Goal: Task Accomplishment & Management: Manage account settings

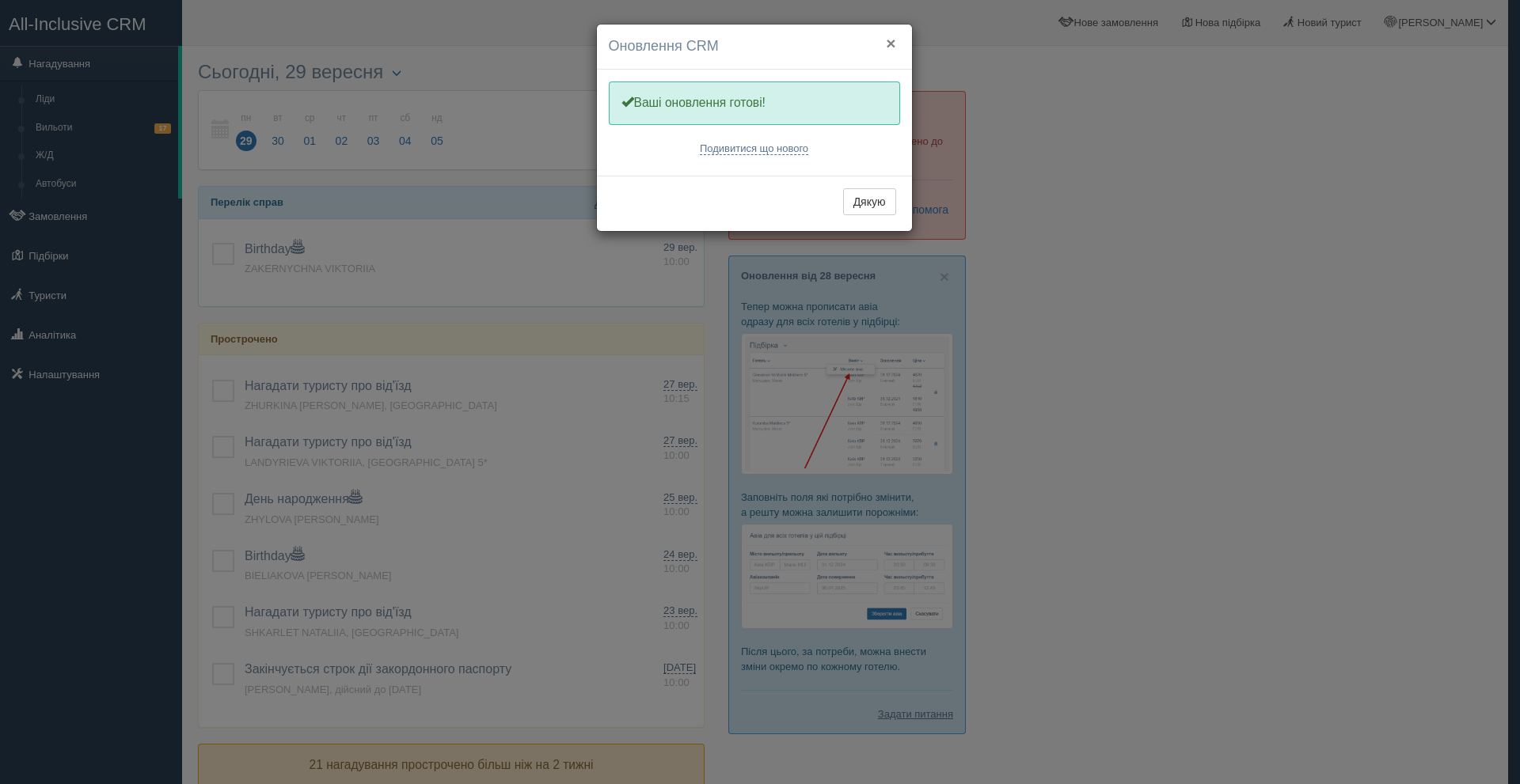
click at [891, 38] on button "×" at bounding box center [890, 43] width 9 height 16
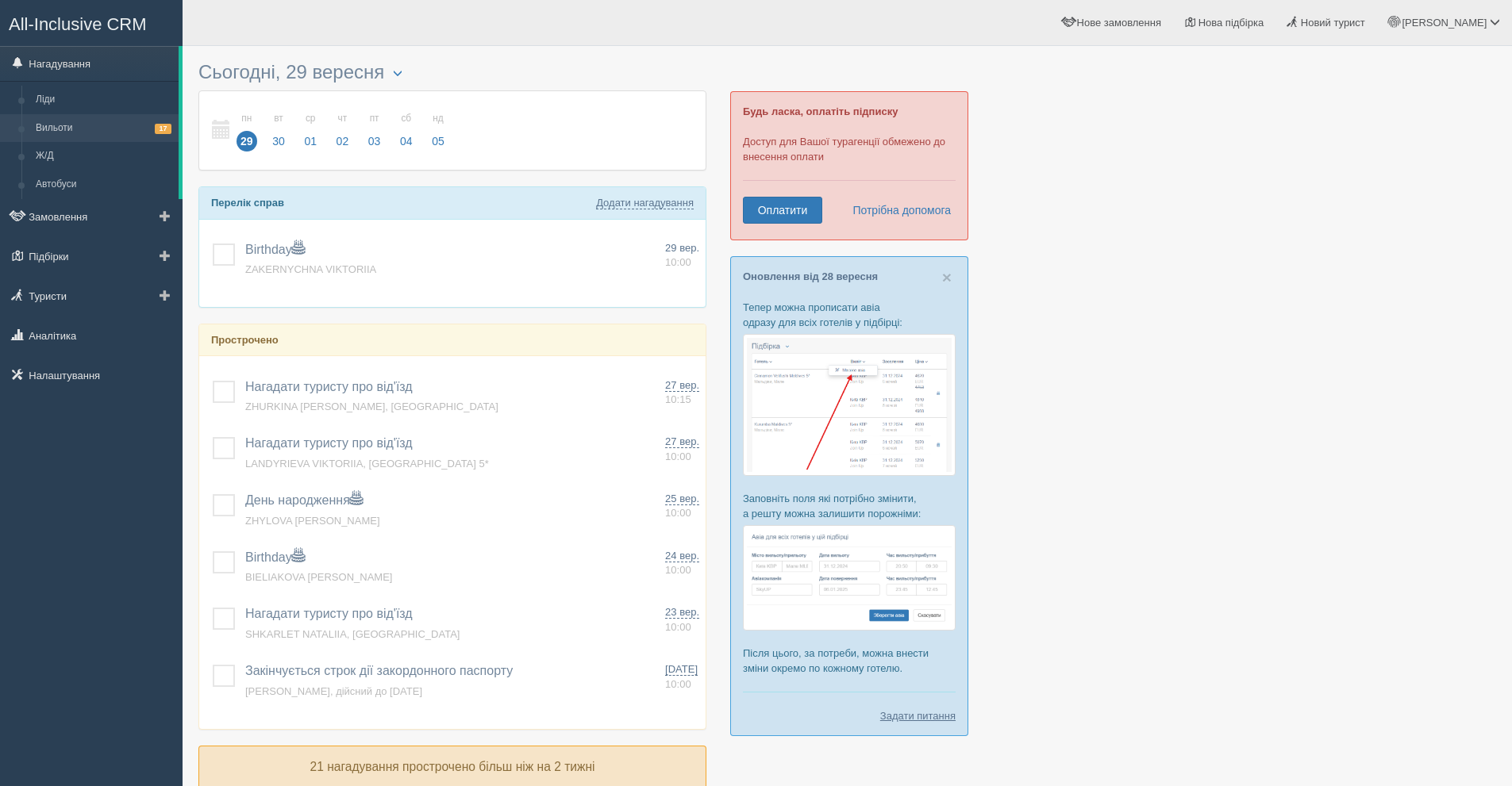
click at [139, 120] on link "Вильоти 17" at bounding box center [103, 128] width 150 height 28
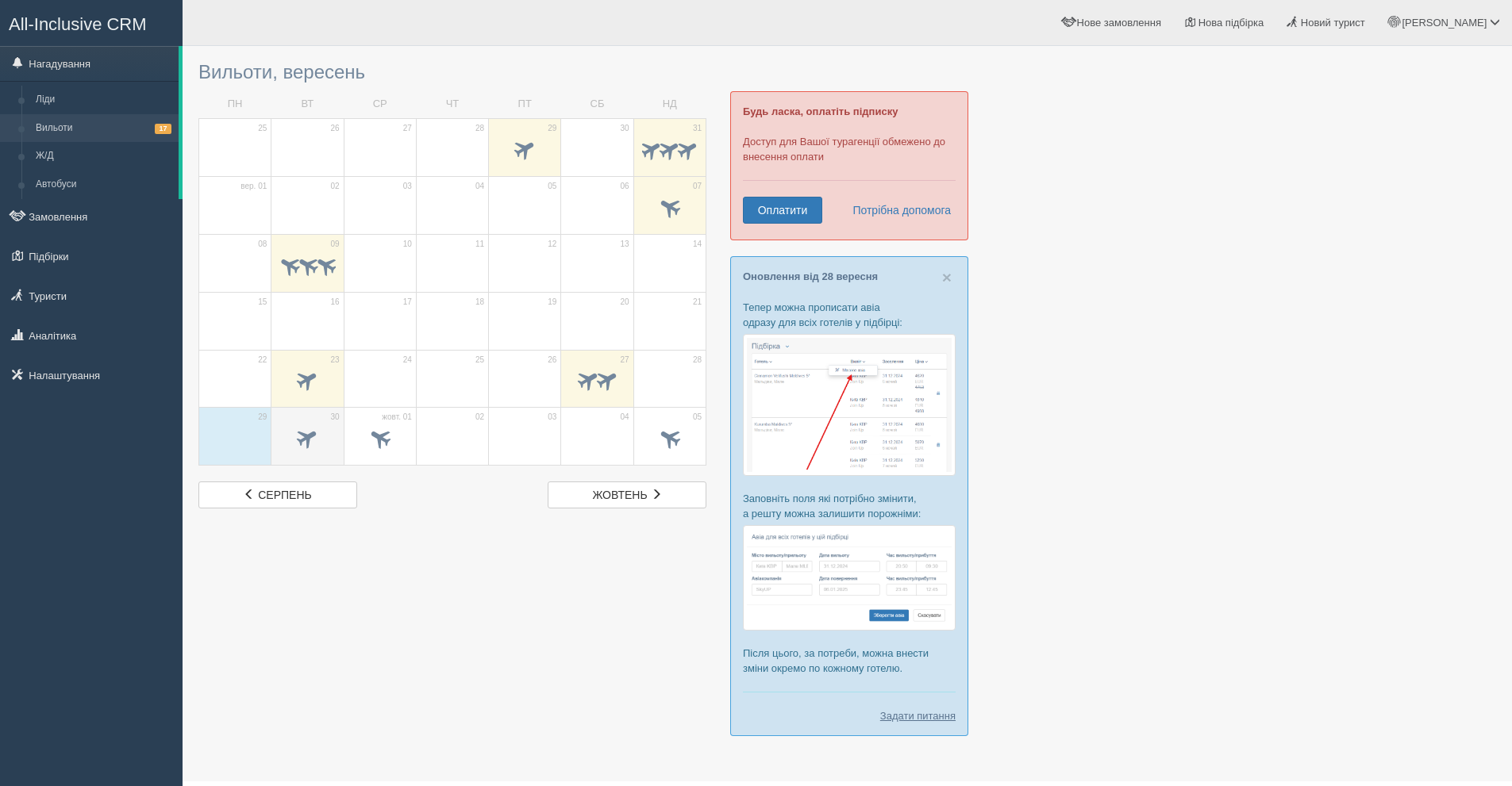
click at [297, 436] on span at bounding box center [307, 438] width 26 height 26
click at [382, 432] on span at bounding box center [380, 438] width 26 height 26
click at [119, 217] on link "Замовлення" at bounding box center [91, 216] width 183 height 35
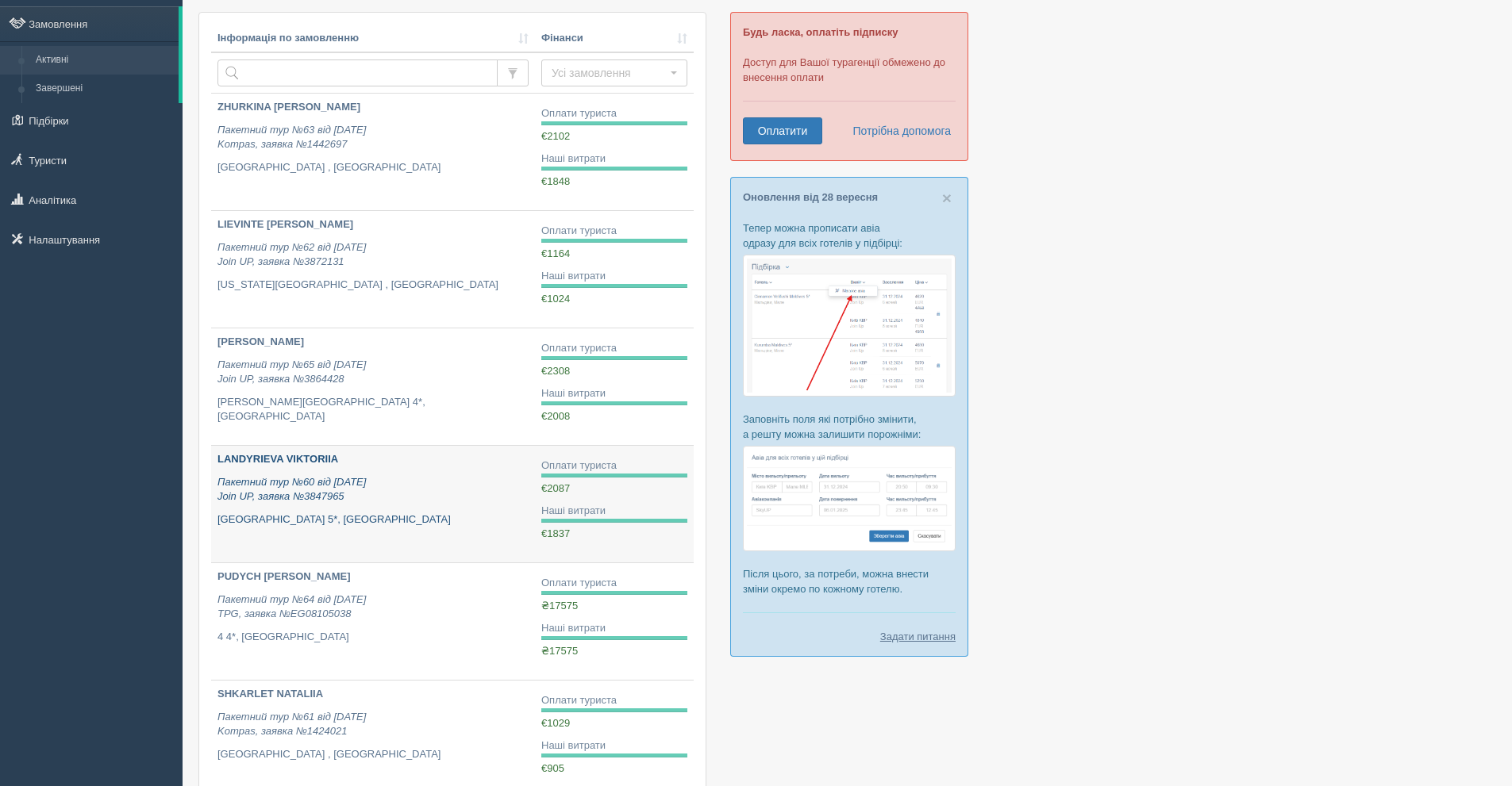
scroll to position [158, 0]
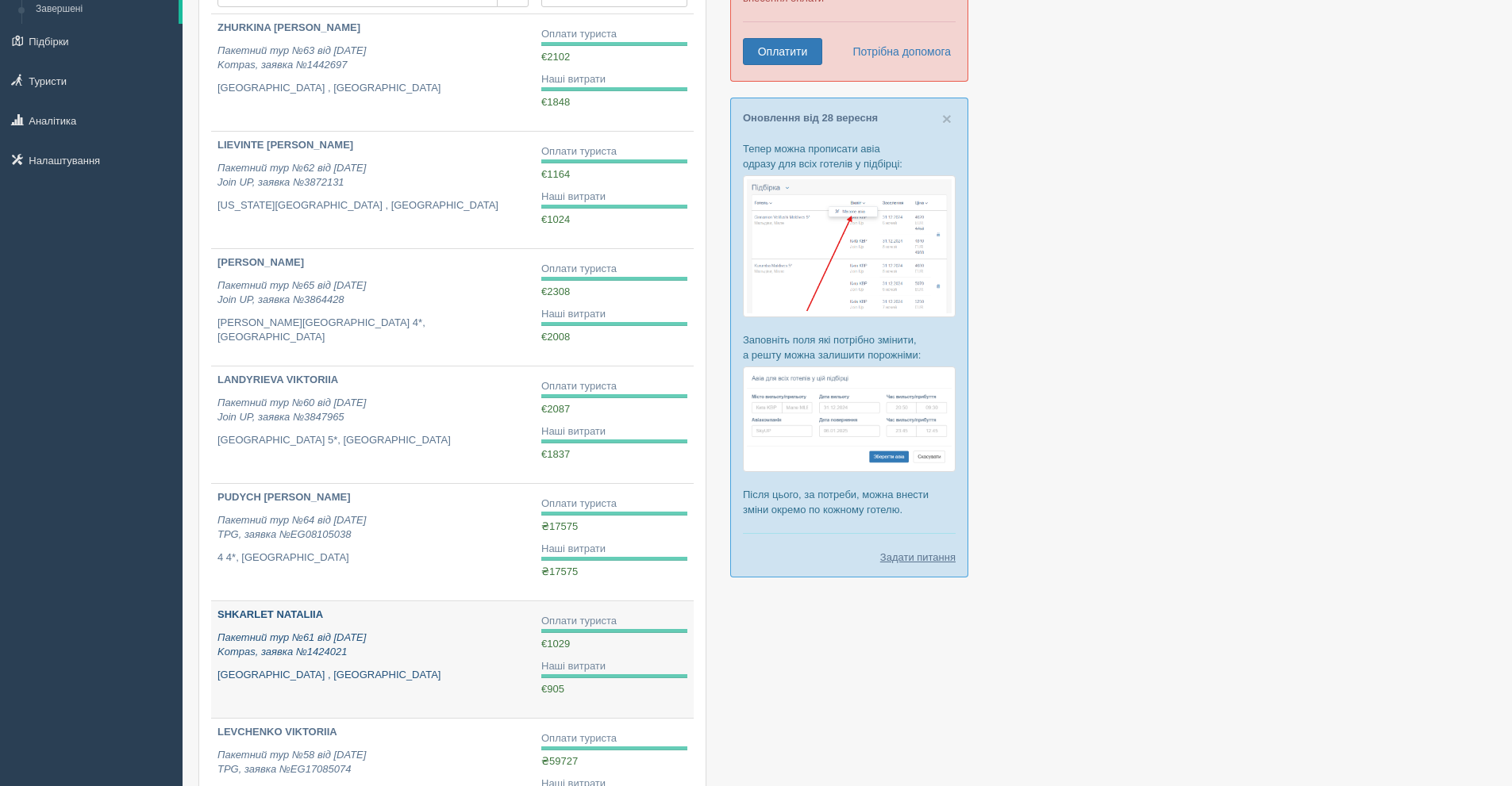
click at [344, 634] on icon "Пакетний тур №61 від 28.08.2025 Kompas, заявка №1424021" at bounding box center [292, 645] width 148 height 27
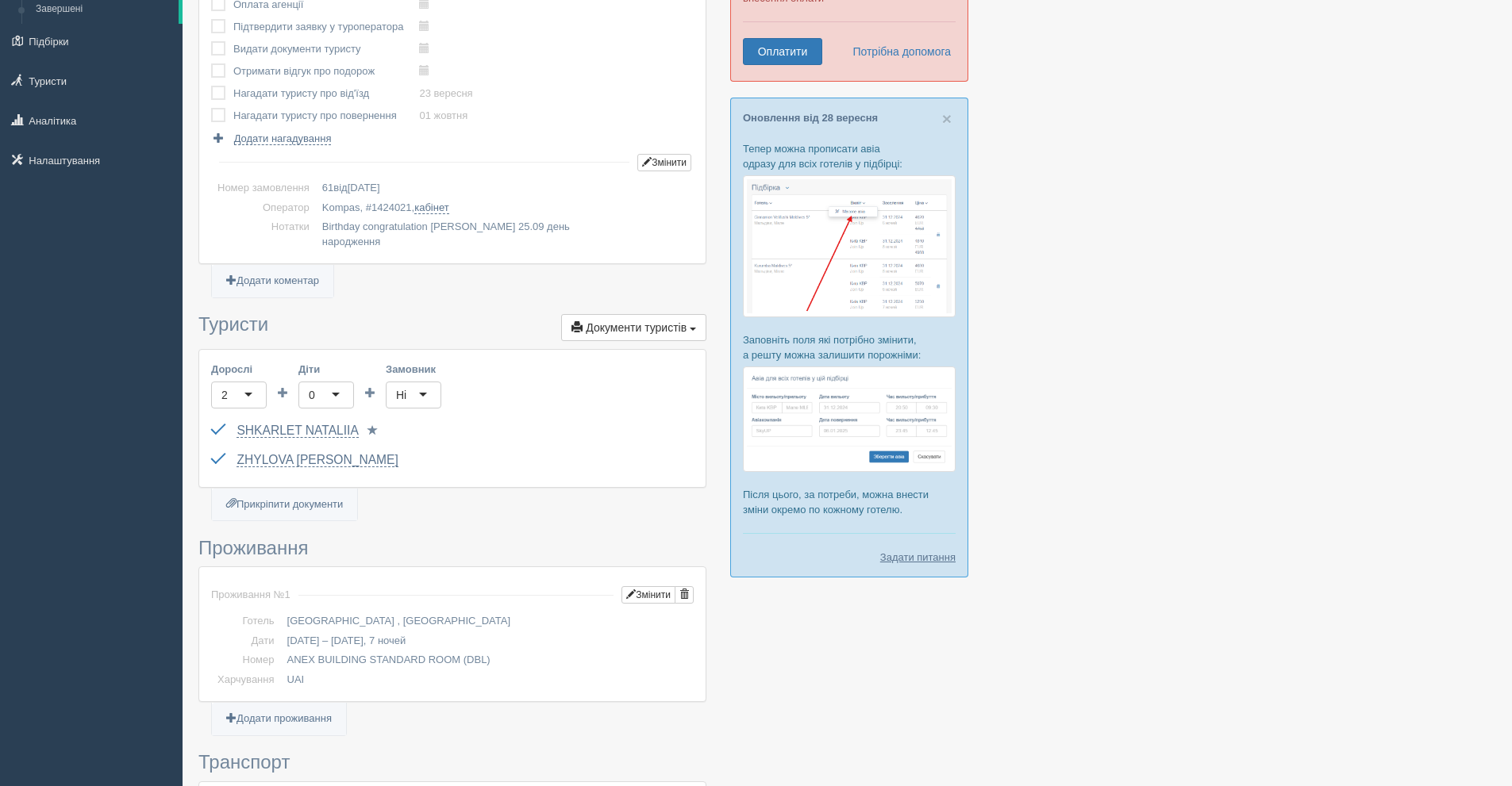
scroll to position [79, 0]
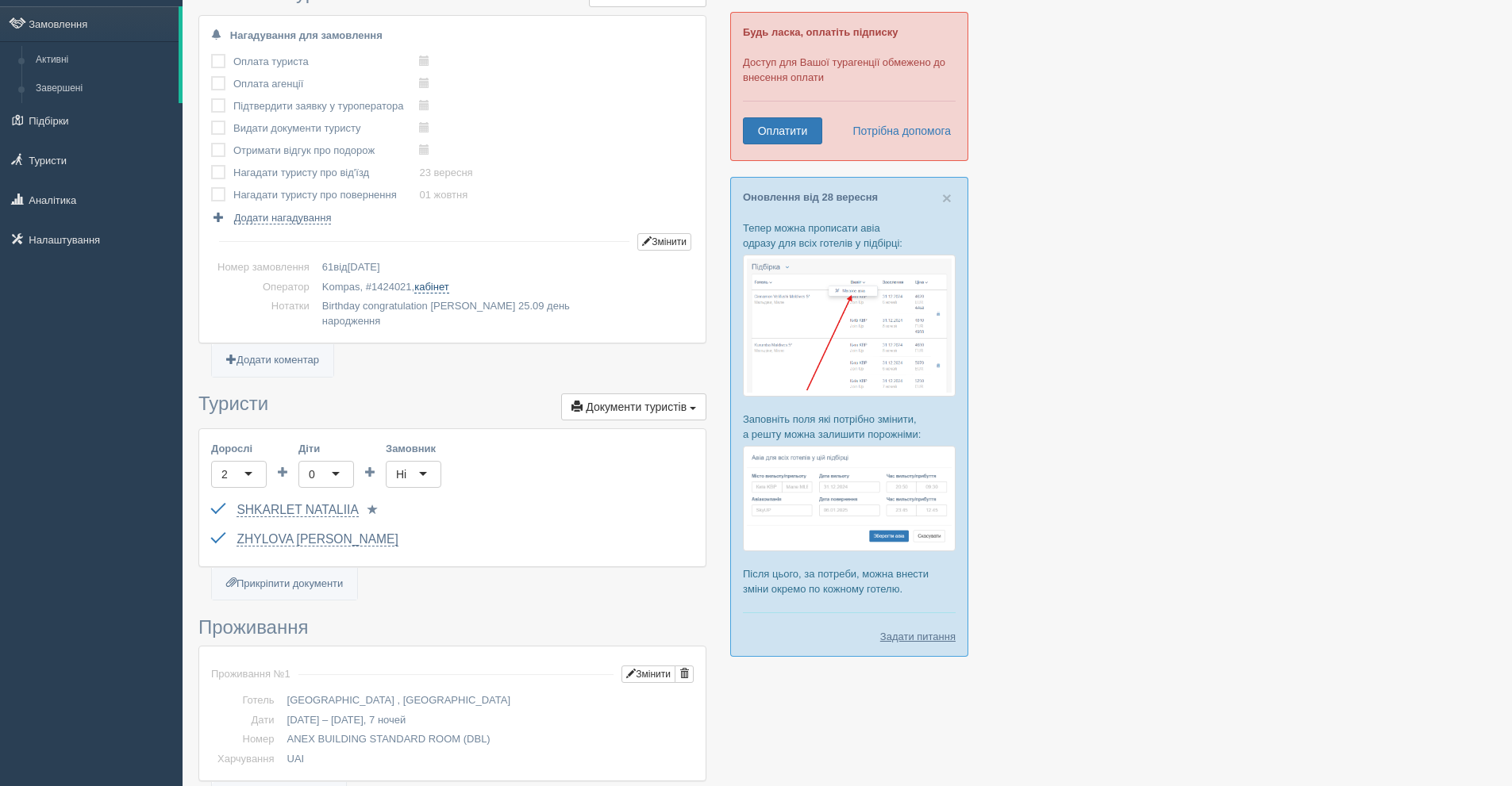
click at [441, 288] on link "кабінет" at bounding box center [431, 287] width 34 height 13
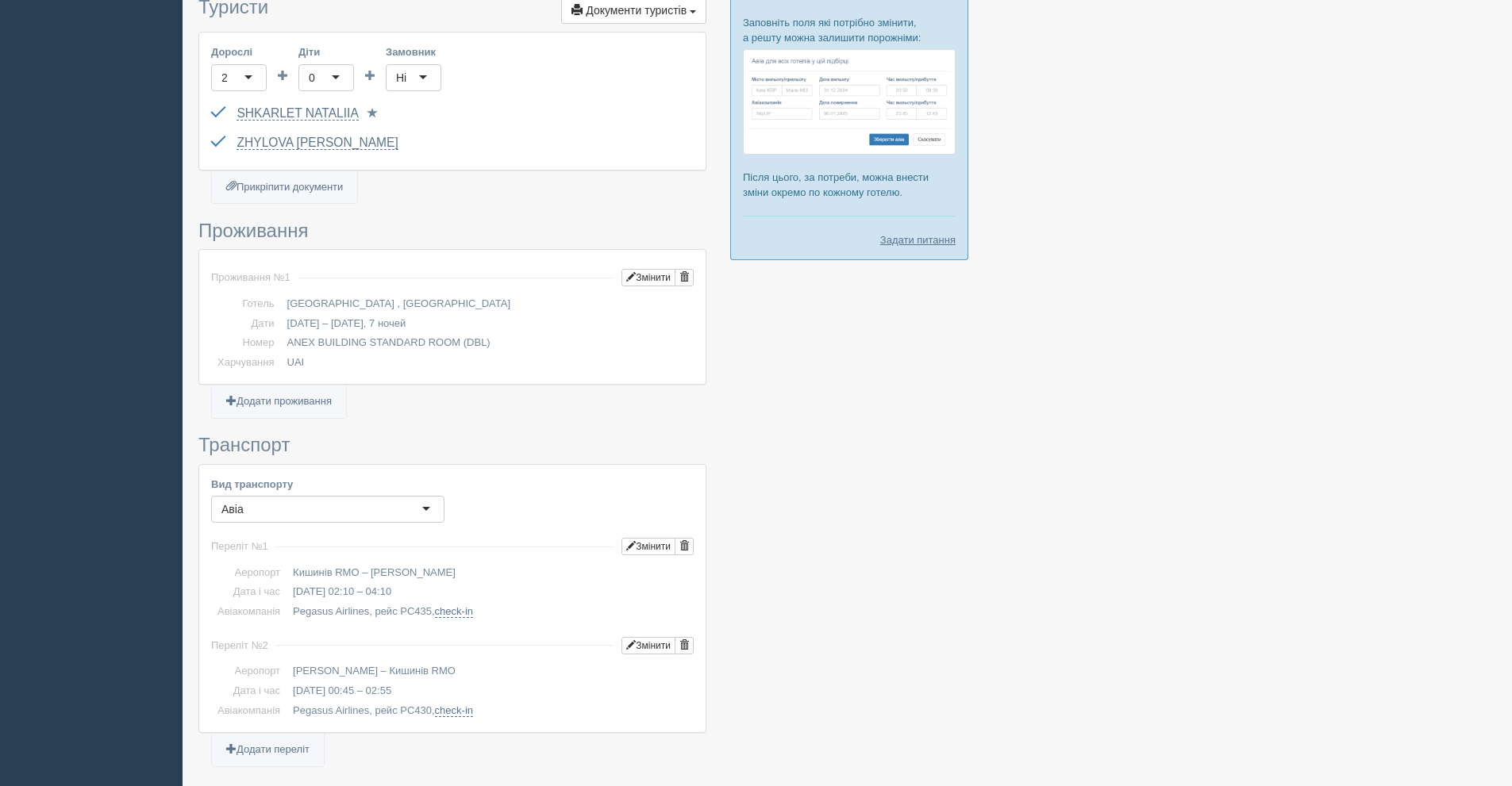
scroll to position [555, 0]
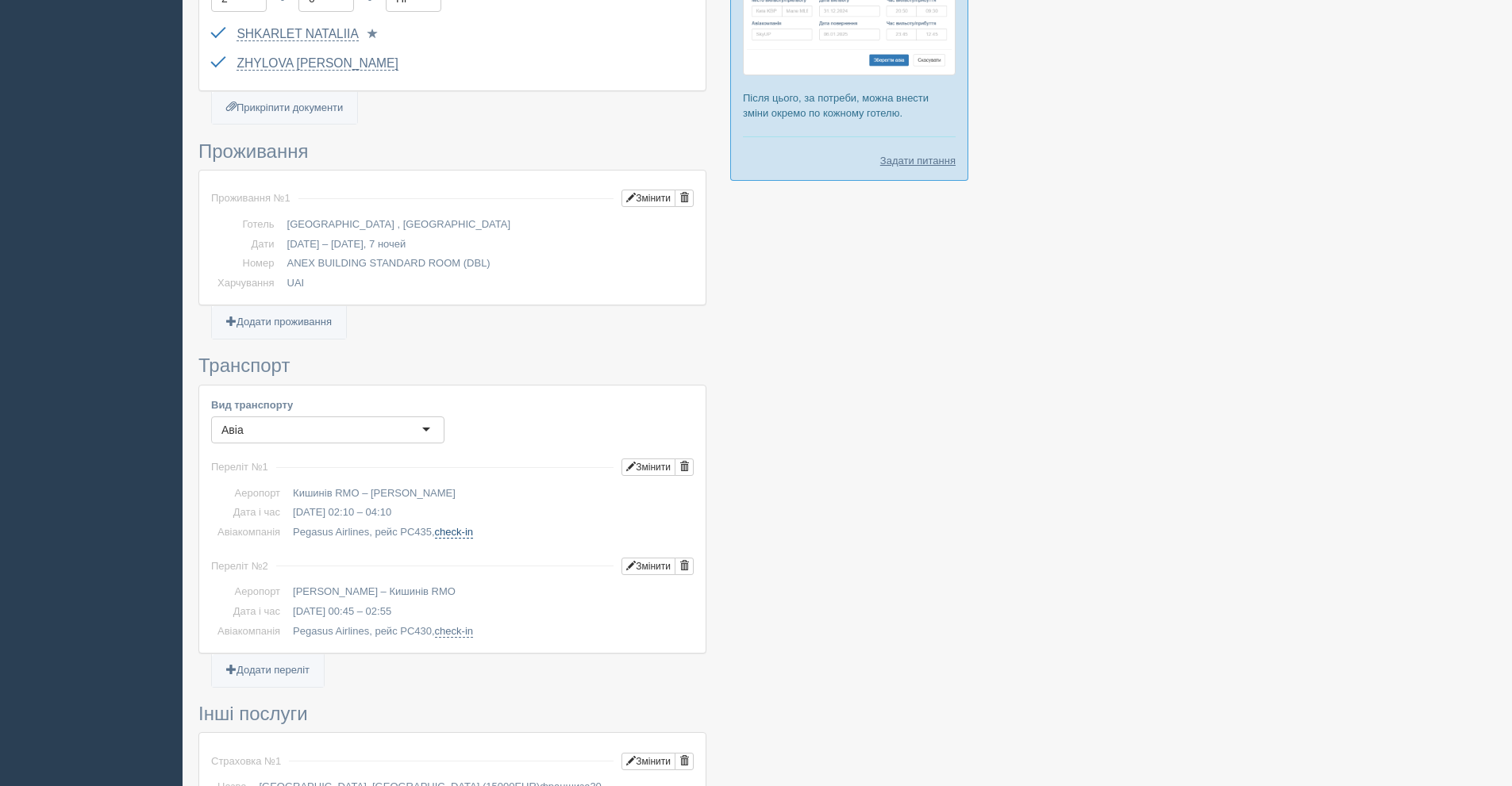
click at [455, 529] on link "check-in" at bounding box center [454, 532] width 38 height 13
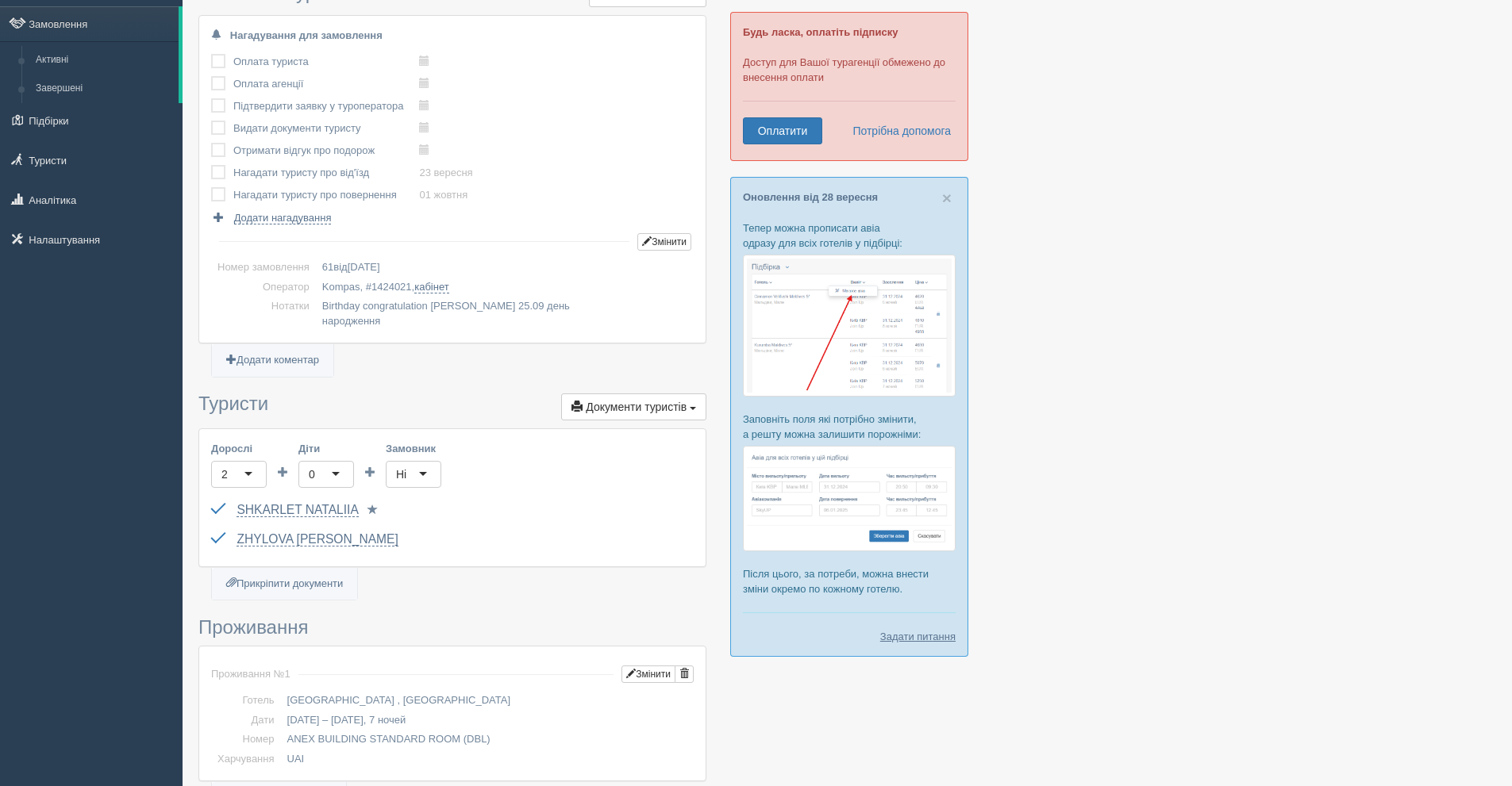
scroll to position [0, 0]
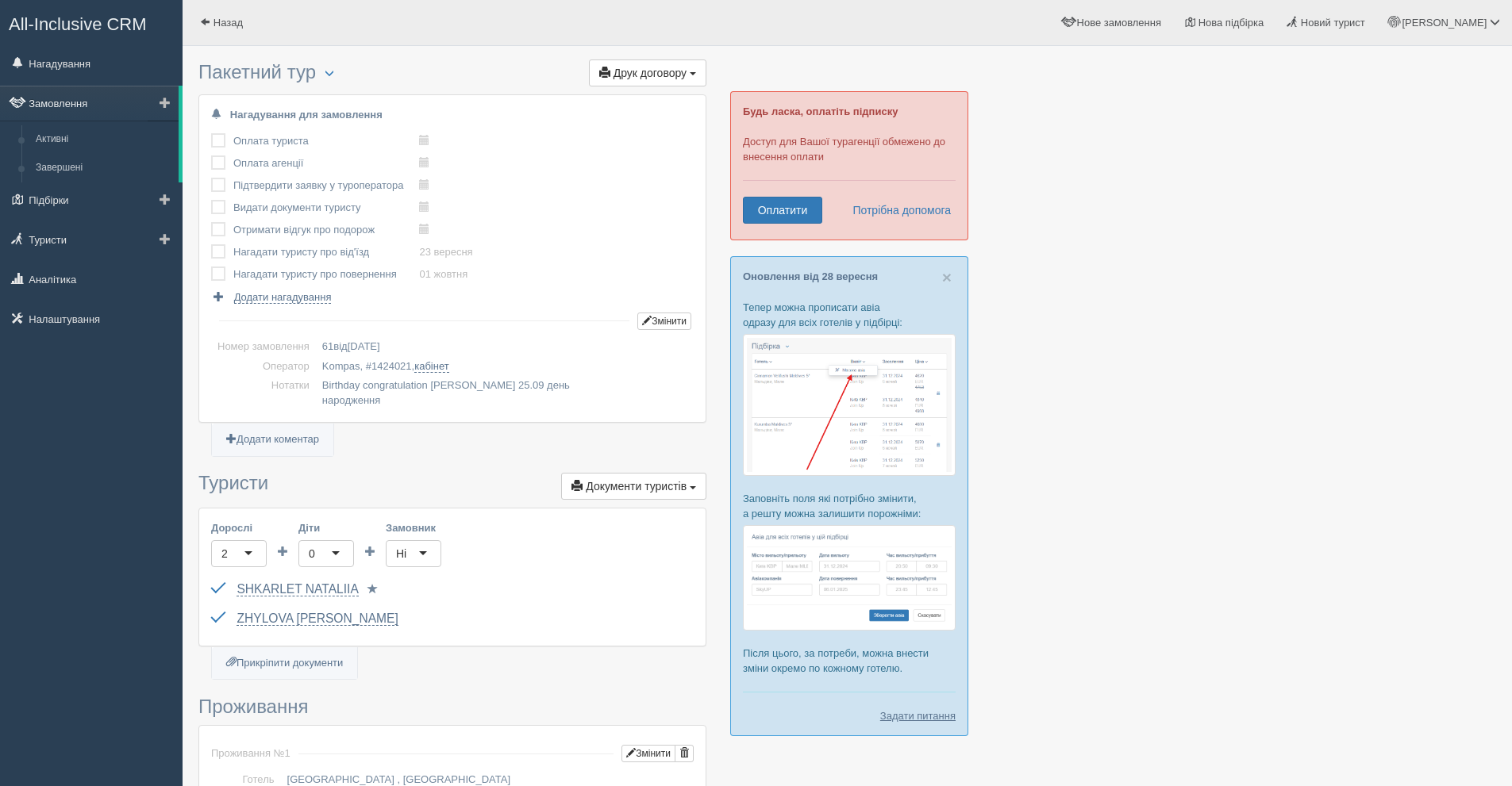
click at [107, 105] on link "Замовлення" at bounding box center [89, 103] width 178 height 35
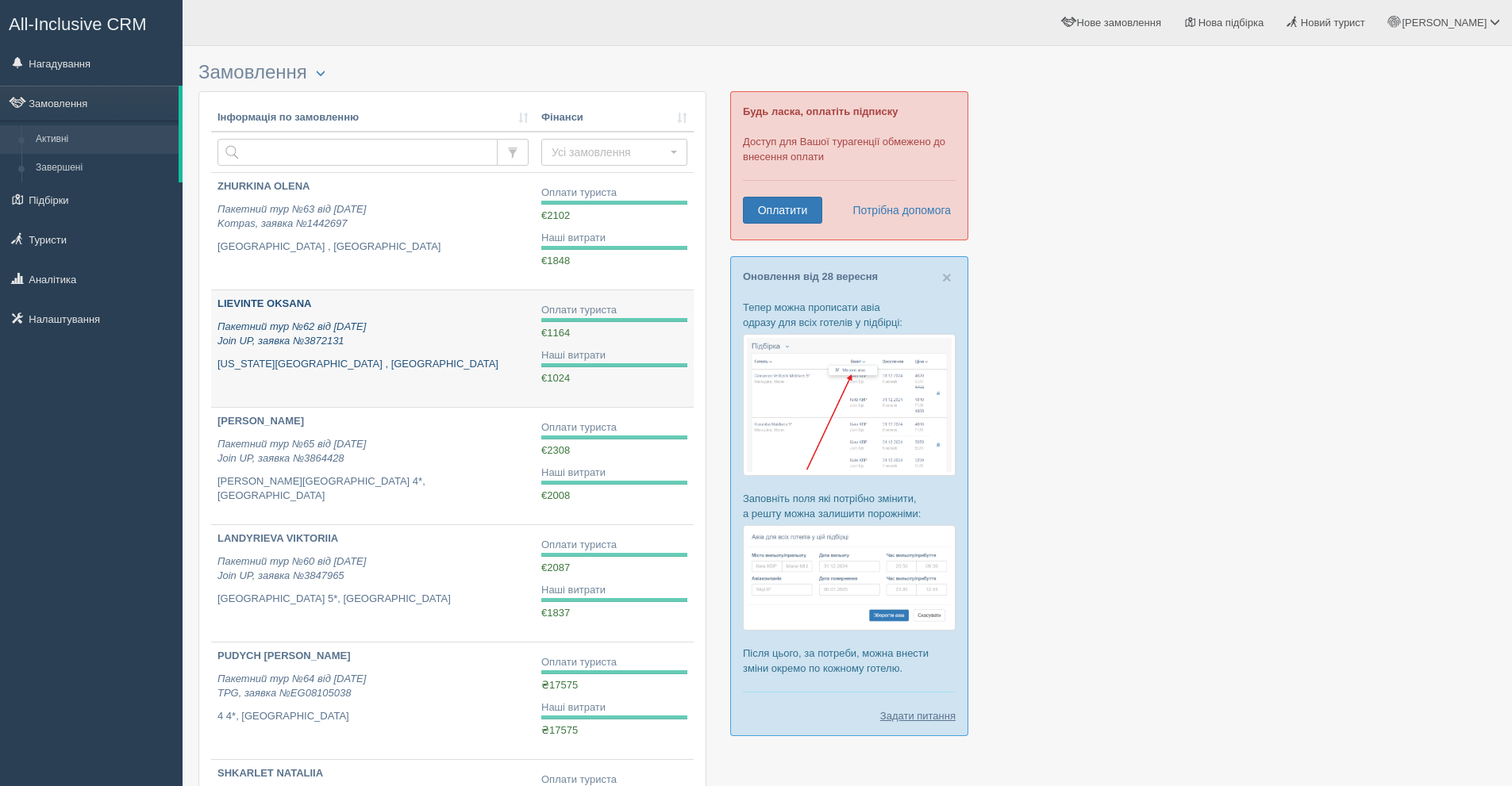
click at [381, 334] on p "Пакетний тур №62 від [DATE] Join UP, заявка №3872131" at bounding box center [373, 334] width 311 height 29
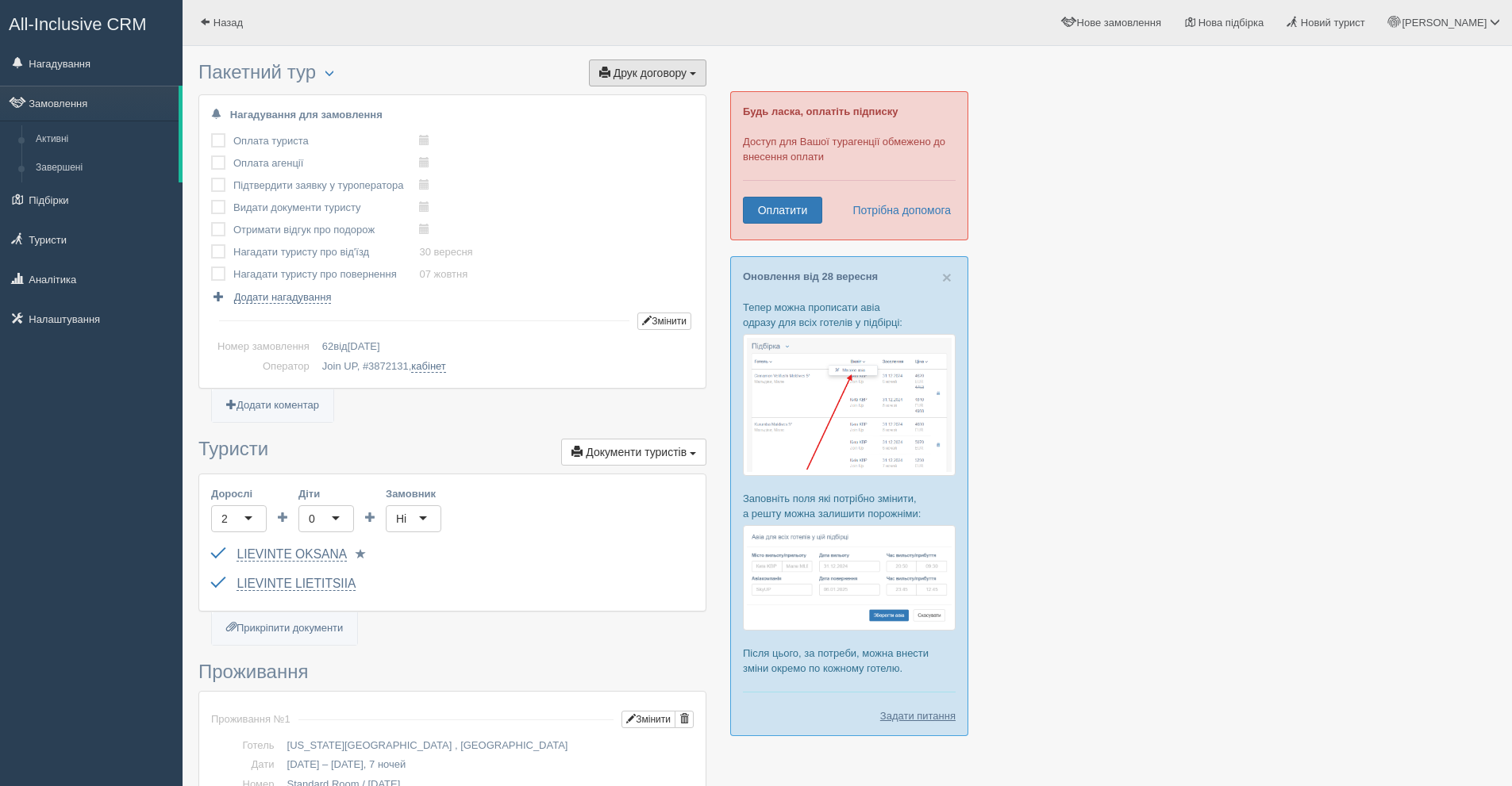
click at [646, 69] on span "Друк договору" at bounding box center [649, 72] width 73 height 13
click at [593, 94] on link "Join UP" at bounding box center [598, 102] width 215 height 26
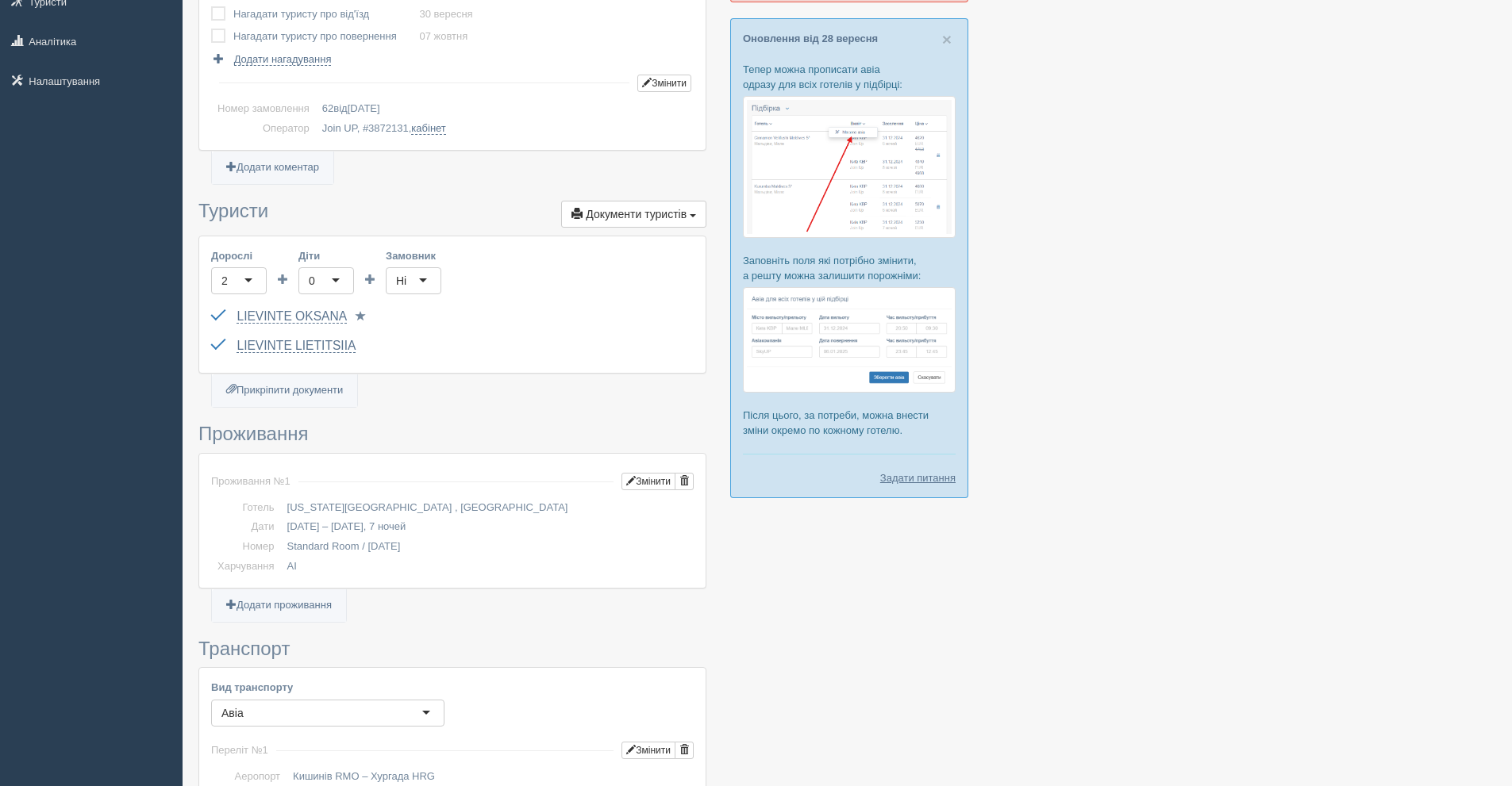
scroll to position [158, 0]
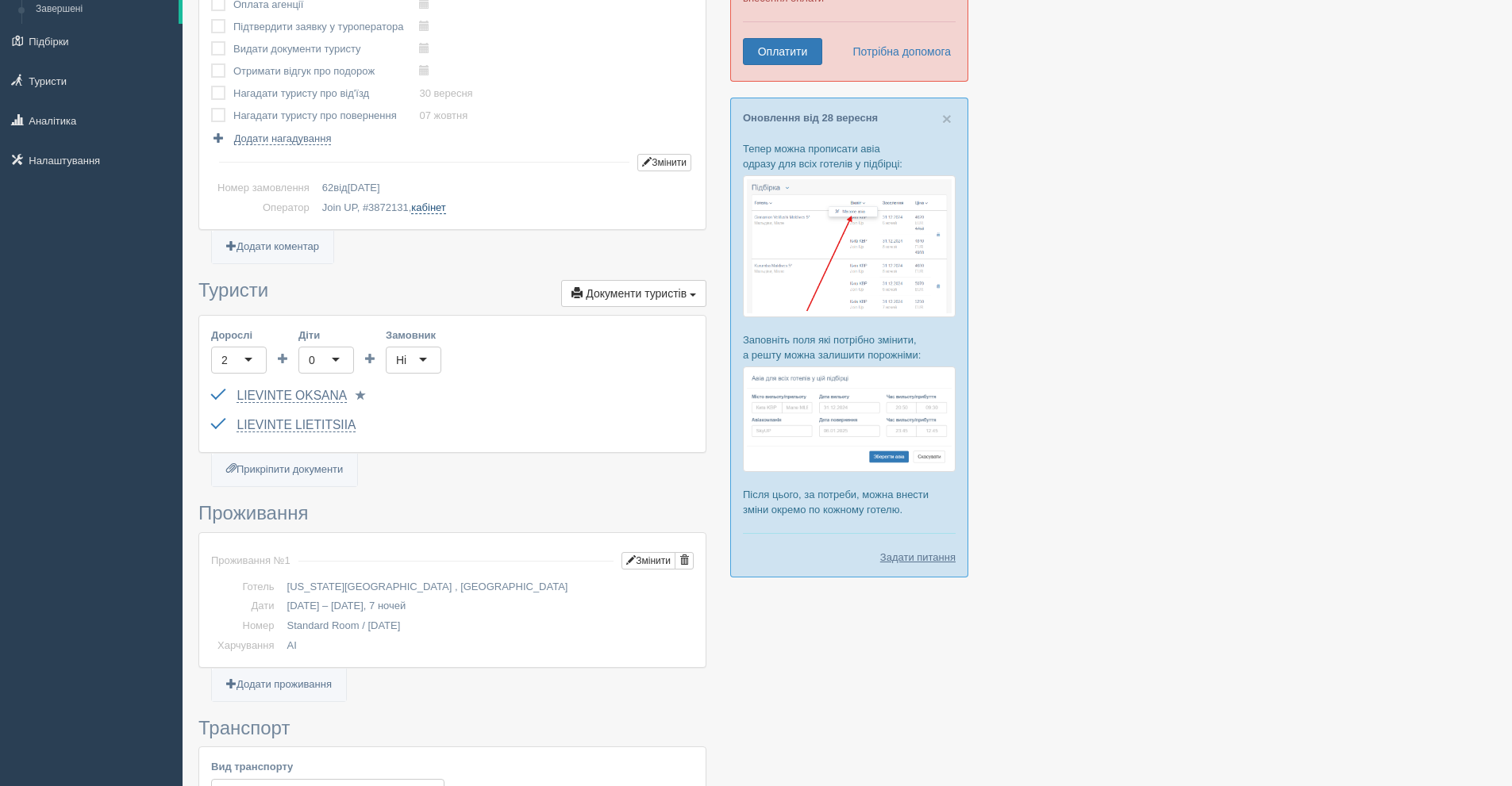
click at [434, 201] on link "кабінет" at bounding box center [428, 207] width 34 height 13
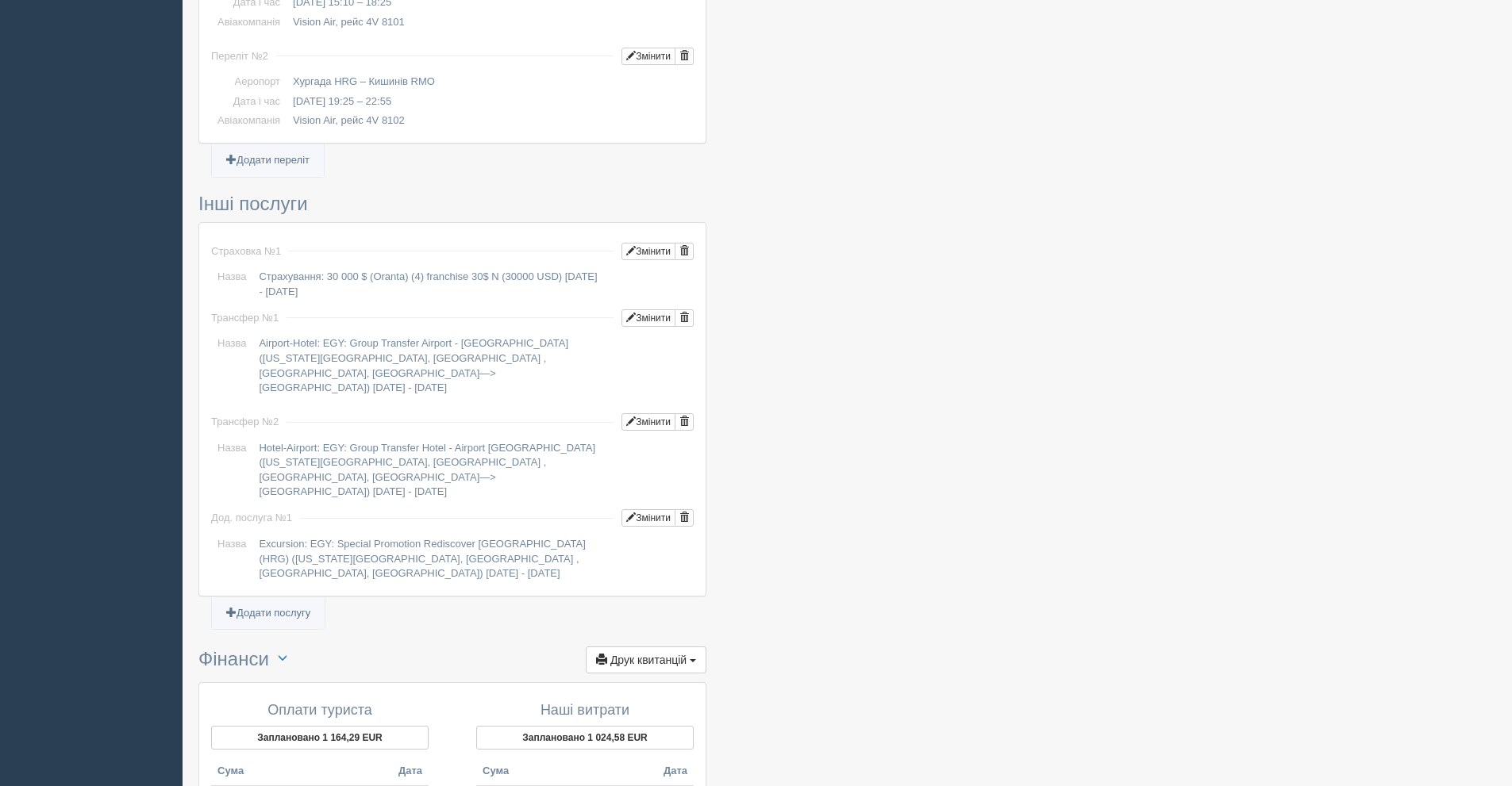
scroll to position [1270, 0]
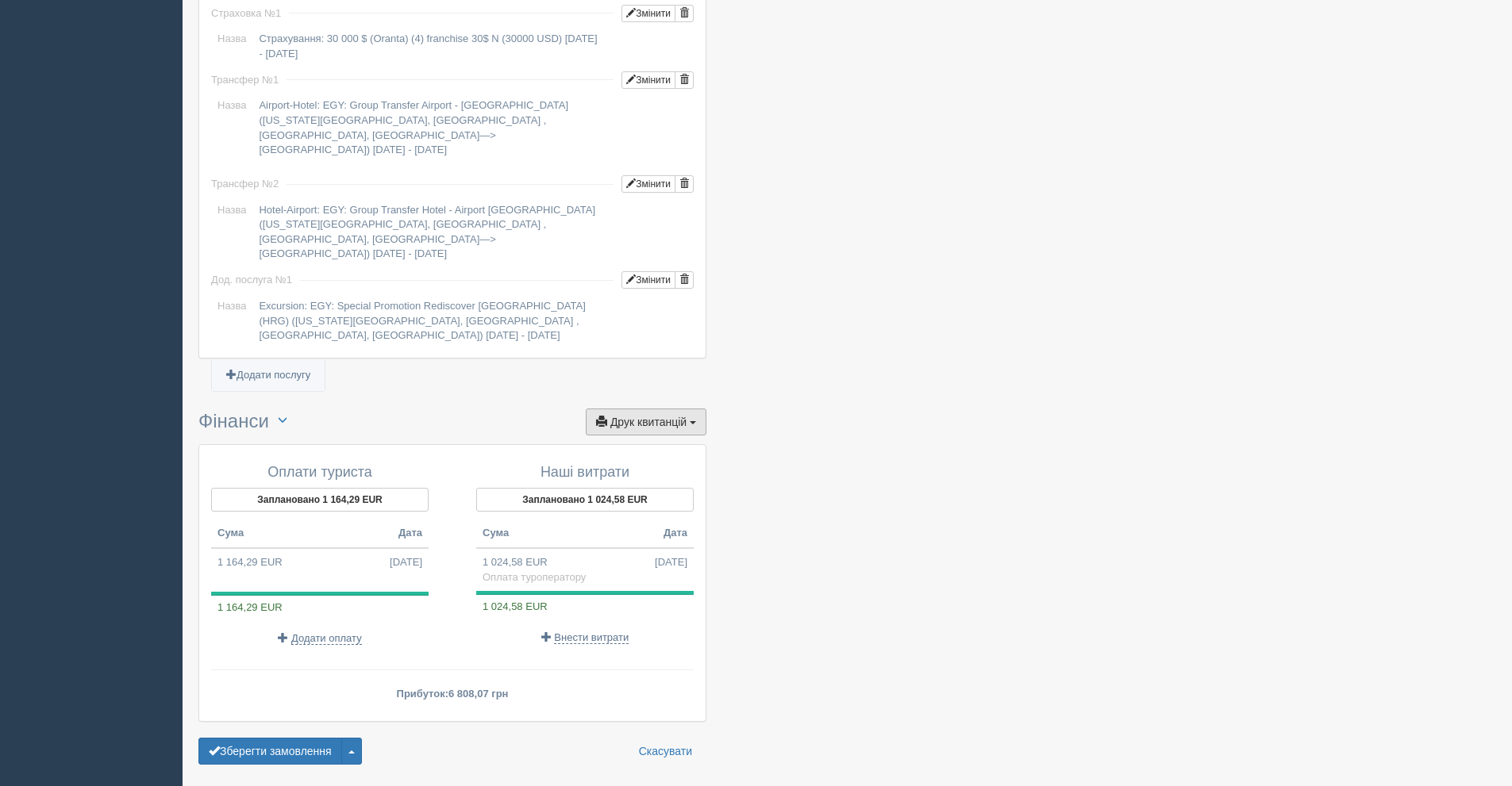
click at [650, 409] on button "Друк квитанцій Друк" at bounding box center [646, 422] width 121 height 27
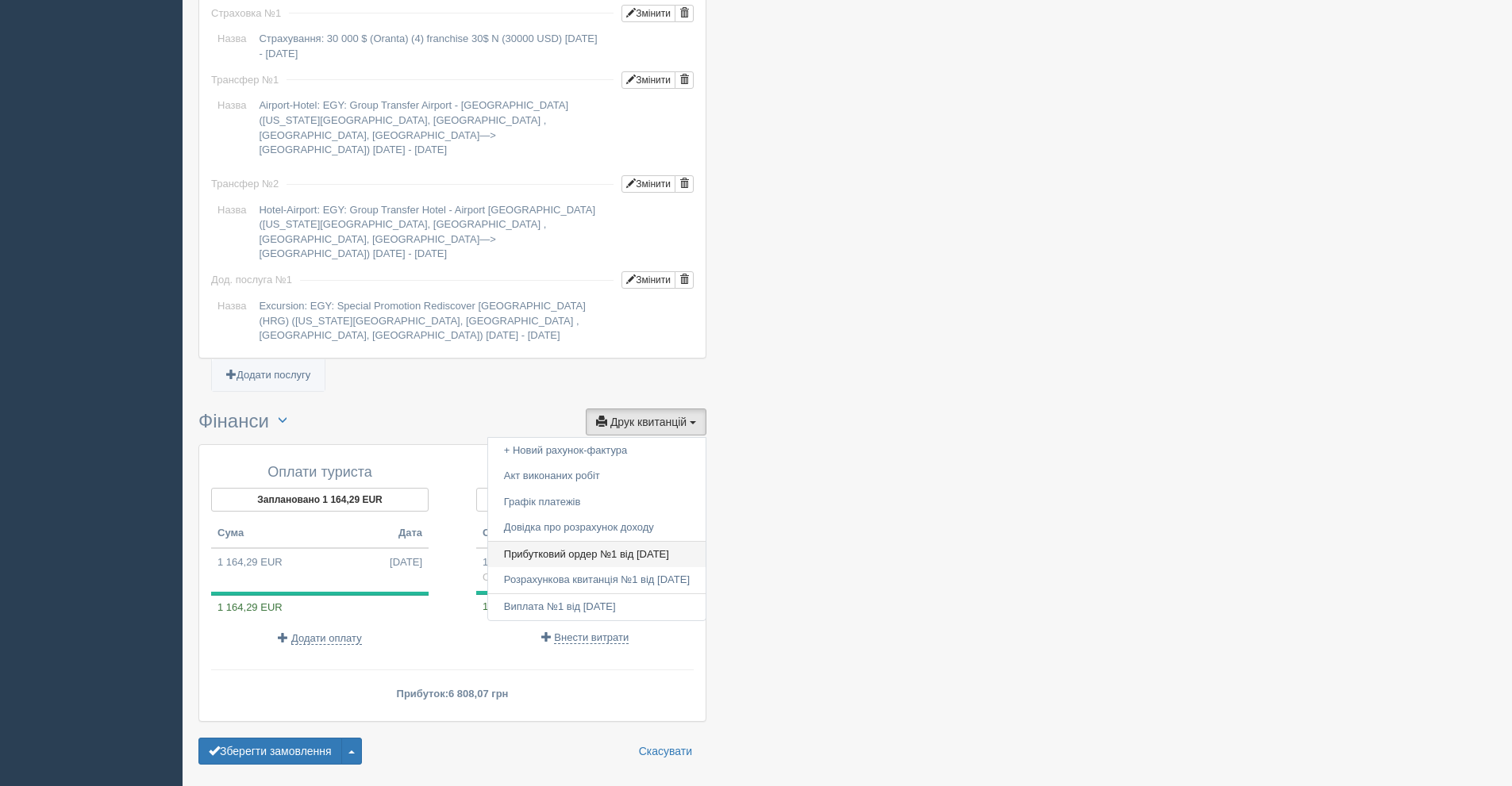
click at [559, 542] on link "Прибутковий ордер №1 від 23.09.2025" at bounding box center [597, 555] width 218 height 26
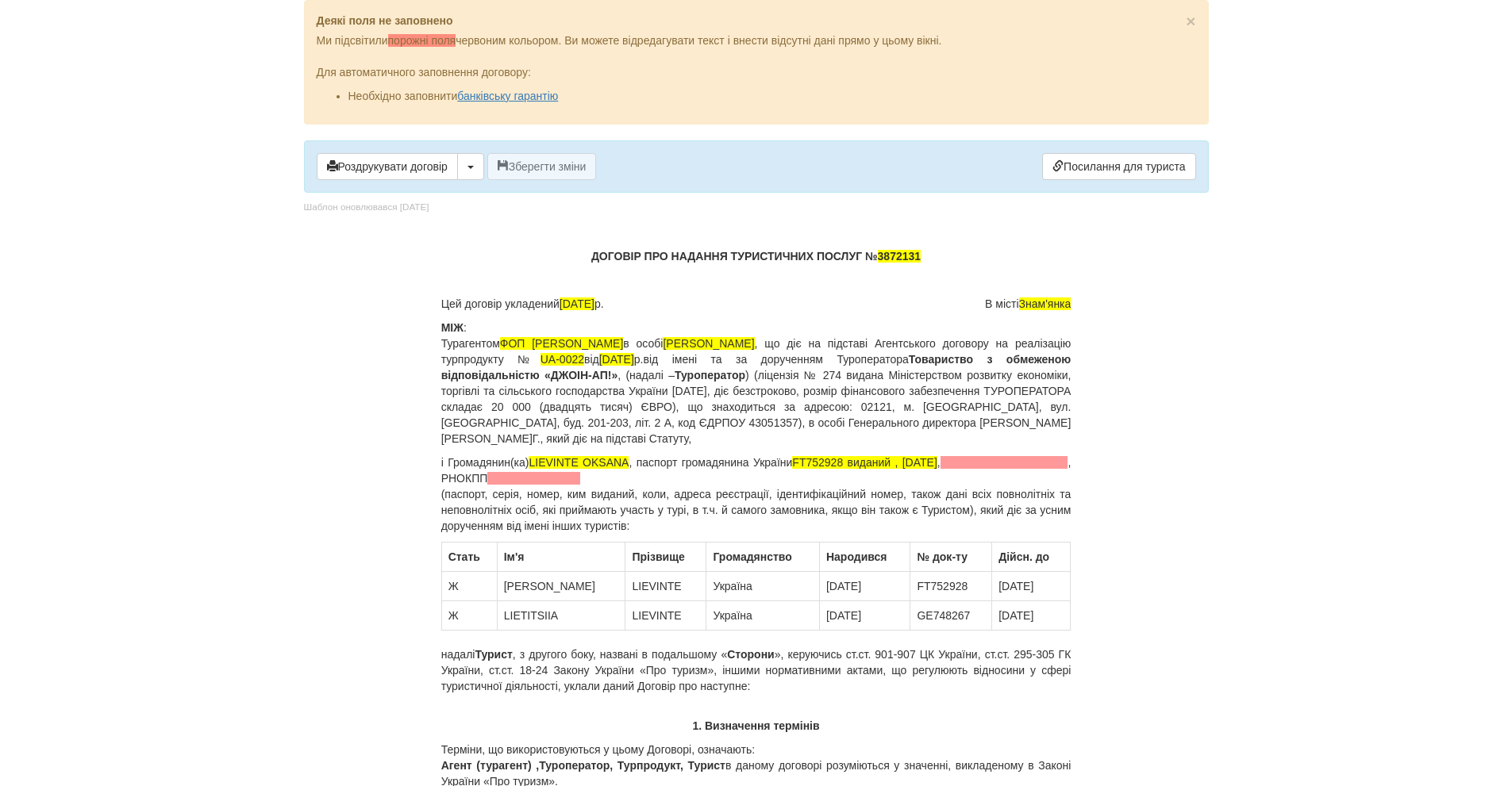
click at [641, 257] on b "ДОГОВІР ПРО НАДАННЯ ТУРИСТИЧНИХ ПОСЛУГ № 3872131" at bounding box center [756, 256] width 330 height 13
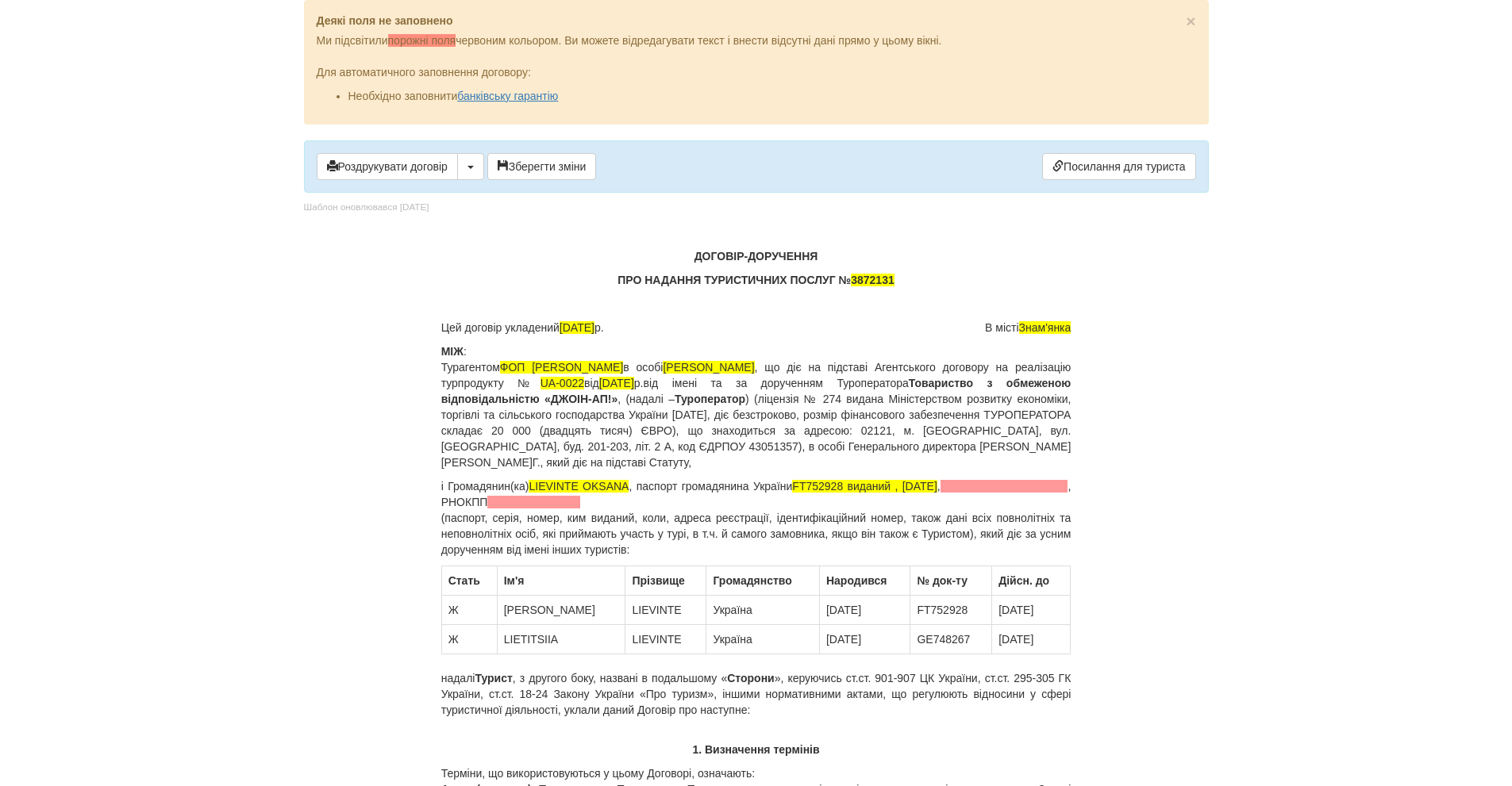
click at [441, 322] on span "Цей договір укладений 23.09.2025 р." at bounding box center [522, 327] width 163 height 15
click at [442, 327] on span "Цей договір укладений 23.09.2025 р." at bounding box center [522, 327] width 163 height 15
click at [976, 331] on p "В місті Знам'янка" at bounding box center [756, 327] width 630 height 15
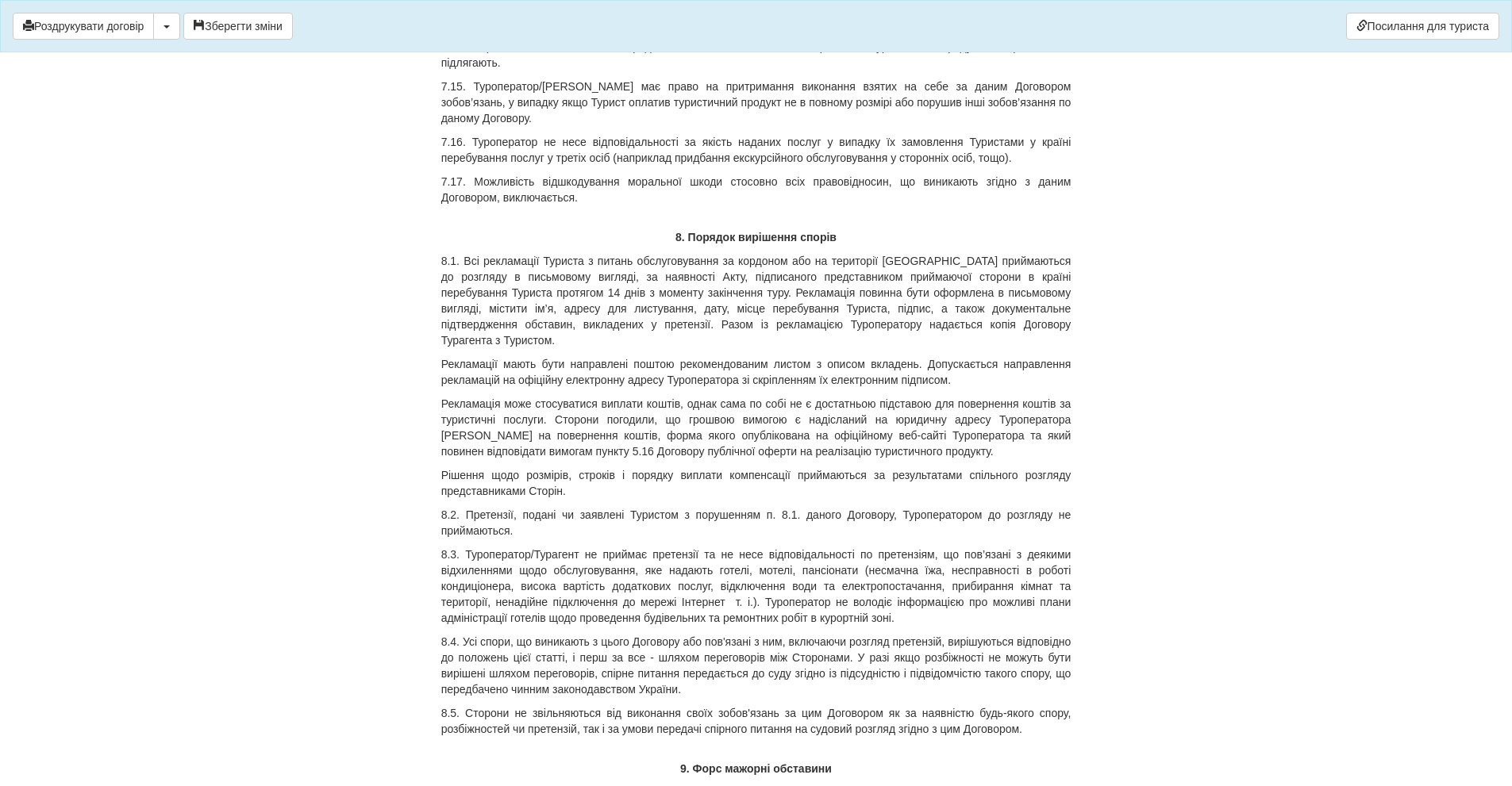
scroll to position [8253, 0]
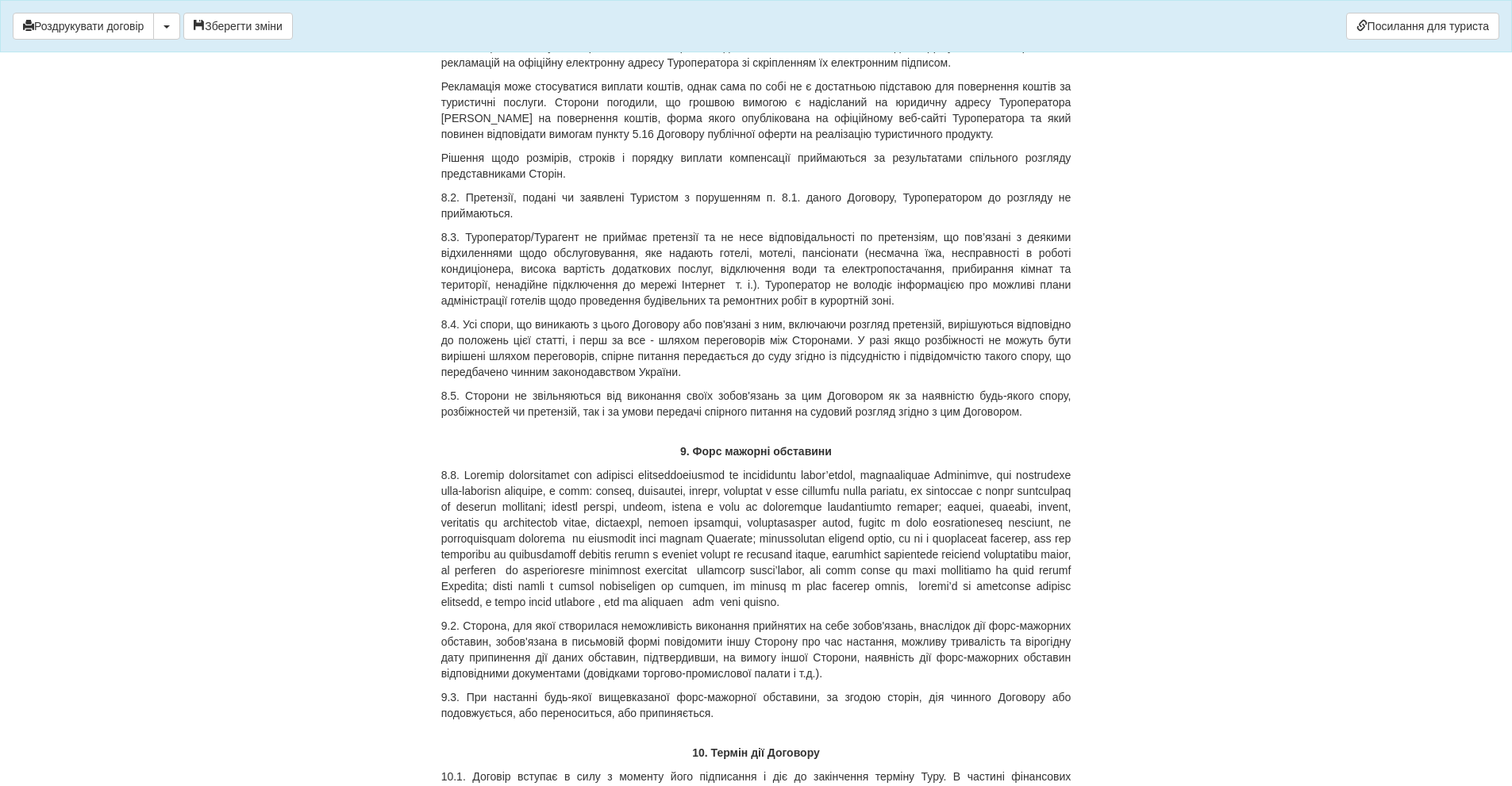
click at [1010, 309] on p "8.3. Туроператор/Турагент не приймає претензії та не несе відповідальності по п…" at bounding box center [756, 269] width 630 height 79
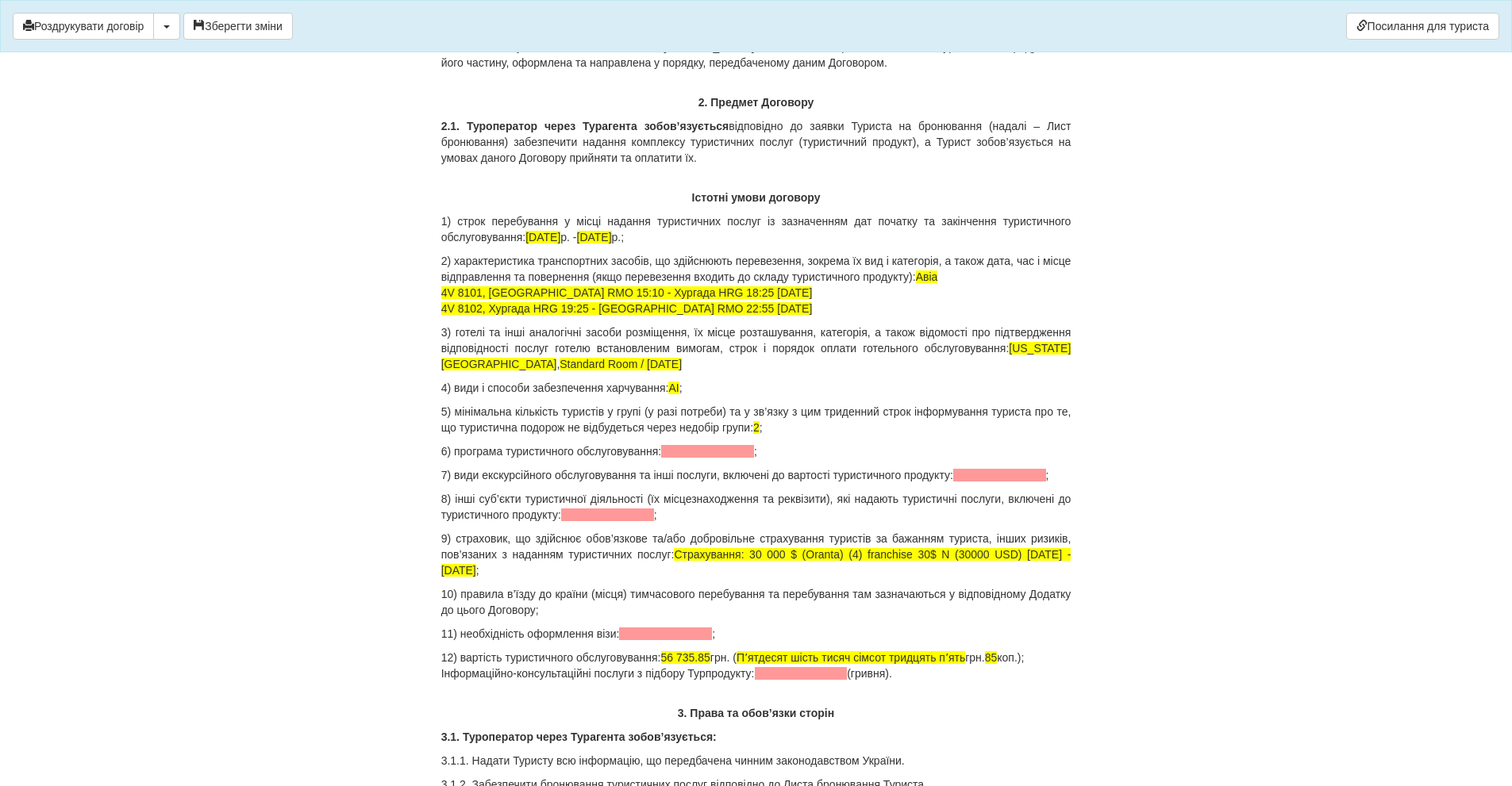
scroll to position [1191, 0]
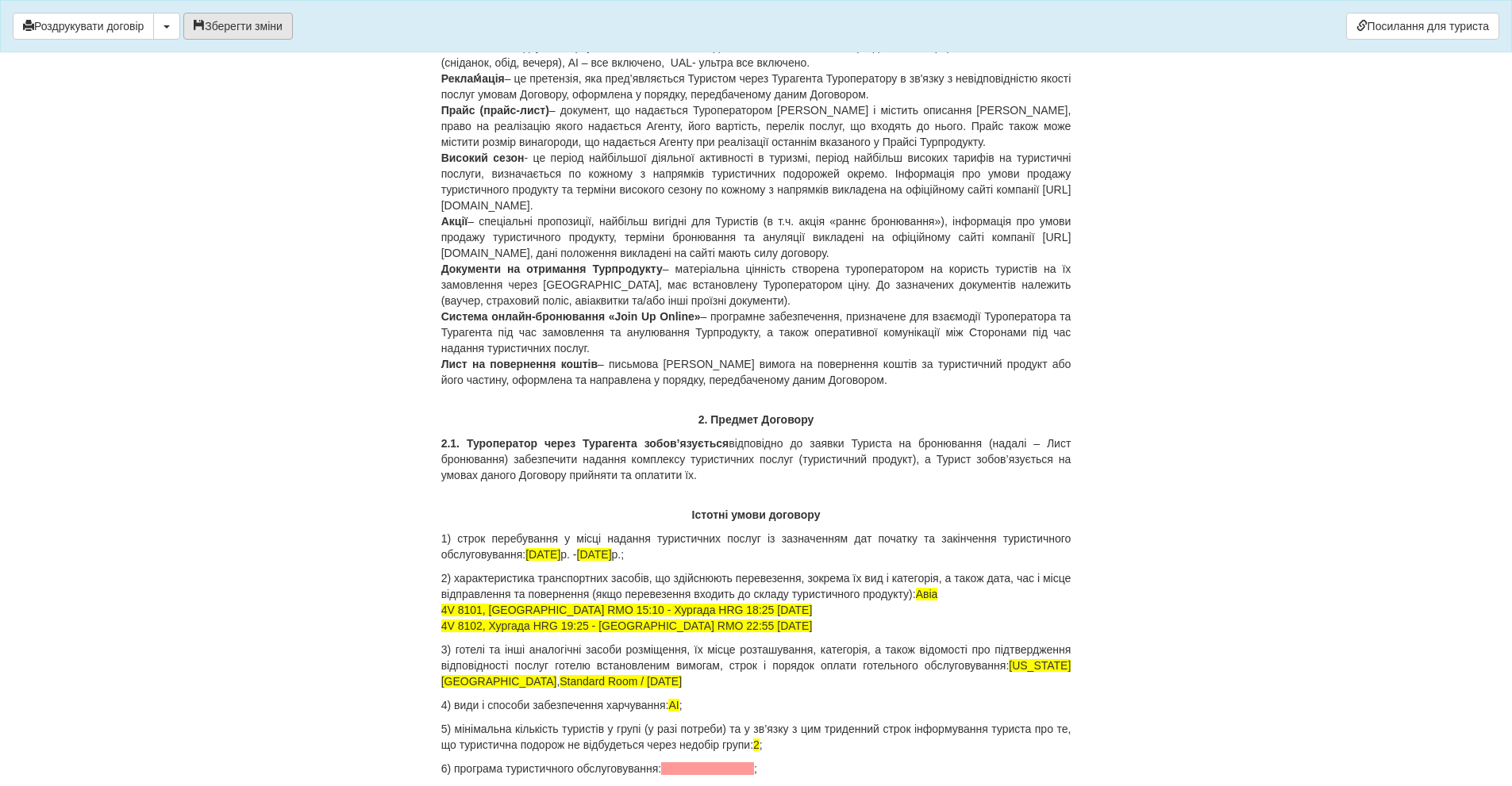
click at [261, 35] on button "Зберегти зміни" at bounding box center [238, 26] width 109 height 27
click at [90, 22] on button "Роздрукувати договір" at bounding box center [84, 26] width 141 height 27
click at [71, 24] on button "Роздрукувати договір" at bounding box center [84, 26] width 141 height 27
click at [55, 19] on button "Роздрукувати договір" at bounding box center [84, 26] width 141 height 27
click at [113, 25] on button "Роздрукувати договір" at bounding box center [84, 26] width 141 height 27
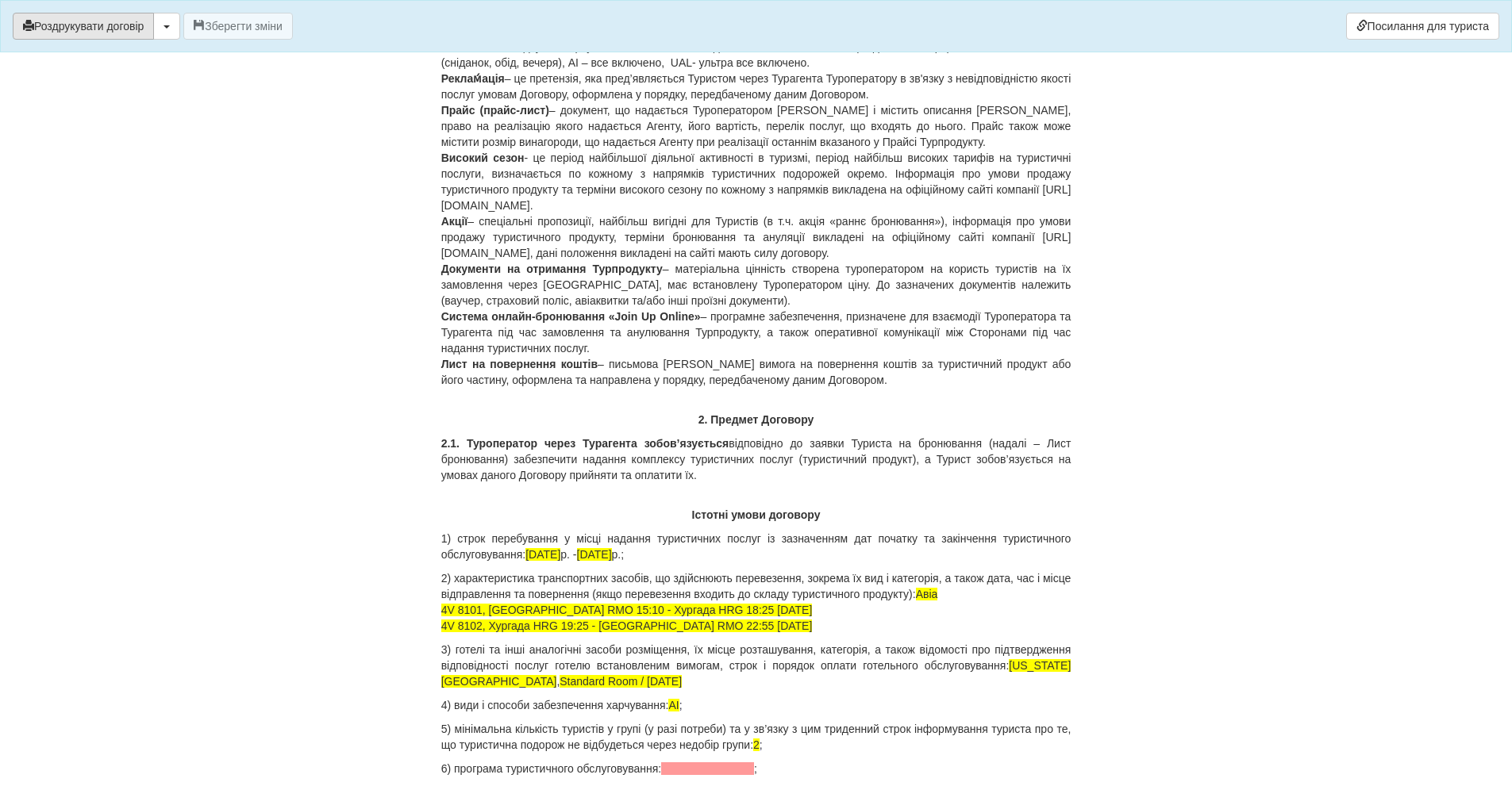
click at [100, 23] on button "Роздрукувати договір" at bounding box center [84, 26] width 141 height 27
drag, startPoint x: 105, startPoint y: 24, endPoint x: 1154, endPoint y: 651, distance: 1222.1
click at [105, 24] on button "Роздрукувати договір" at bounding box center [84, 26] width 141 height 27
click at [113, 21] on button "Роздрукувати договір" at bounding box center [84, 26] width 141 height 27
drag, startPoint x: 86, startPoint y: 24, endPoint x: 1143, endPoint y: 643, distance: 1224.9
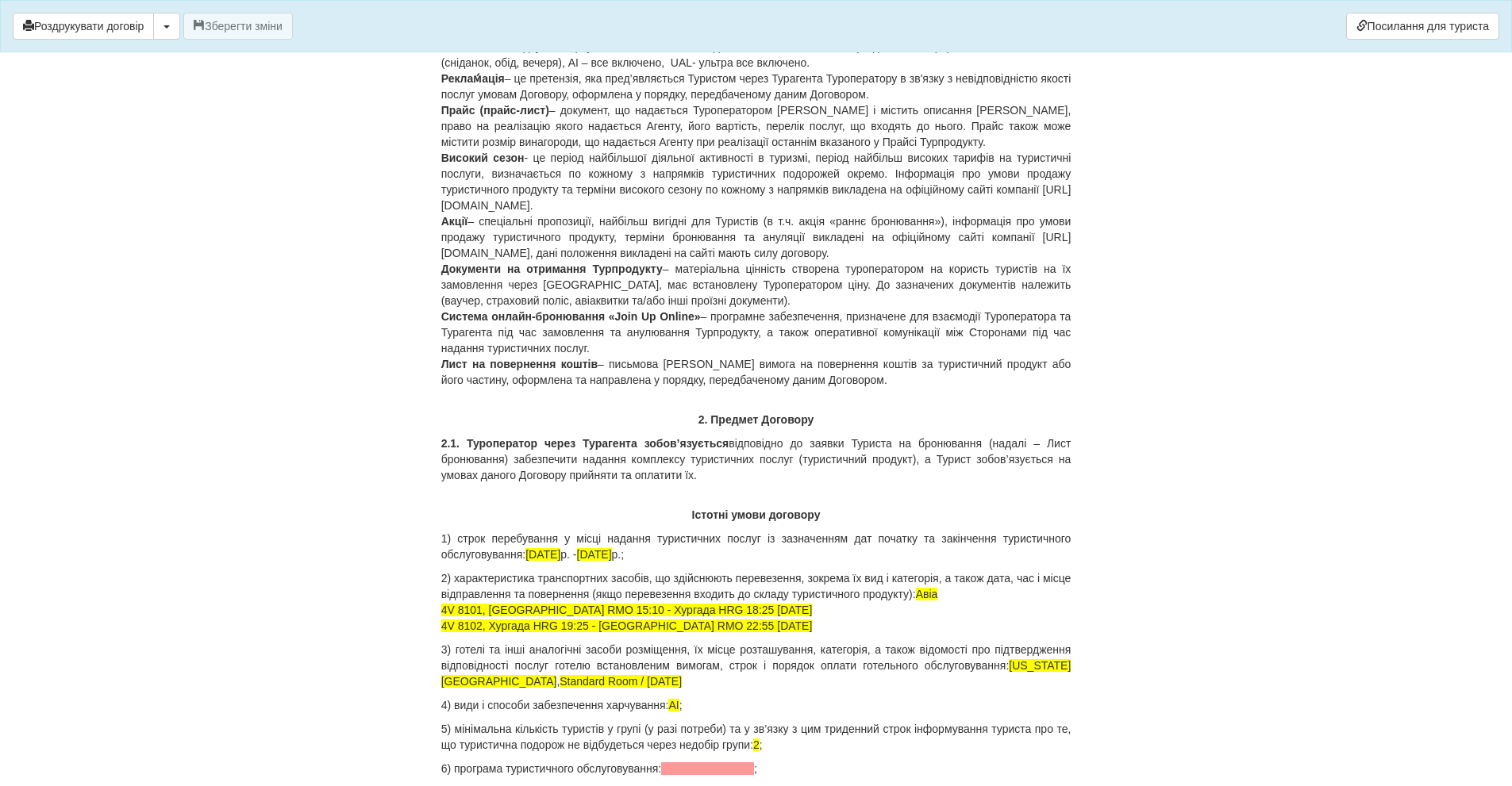
click at [86, 24] on button "Роздрукувати договір" at bounding box center [84, 26] width 141 height 27
click at [113, 33] on button "Роздрукувати договір" at bounding box center [84, 26] width 141 height 27
click at [76, 28] on button "Роздрукувати договір" at bounding box center [84, 26] width 141 height 27
click at [110, 24] on button "Роздрукувати договір" at bounding box center [84, 26] width 141 height 27
drag, startPoint x: 102, startPoint y: 20, endPoint x: 1153, endPoint y: 643, distance: 1221.8
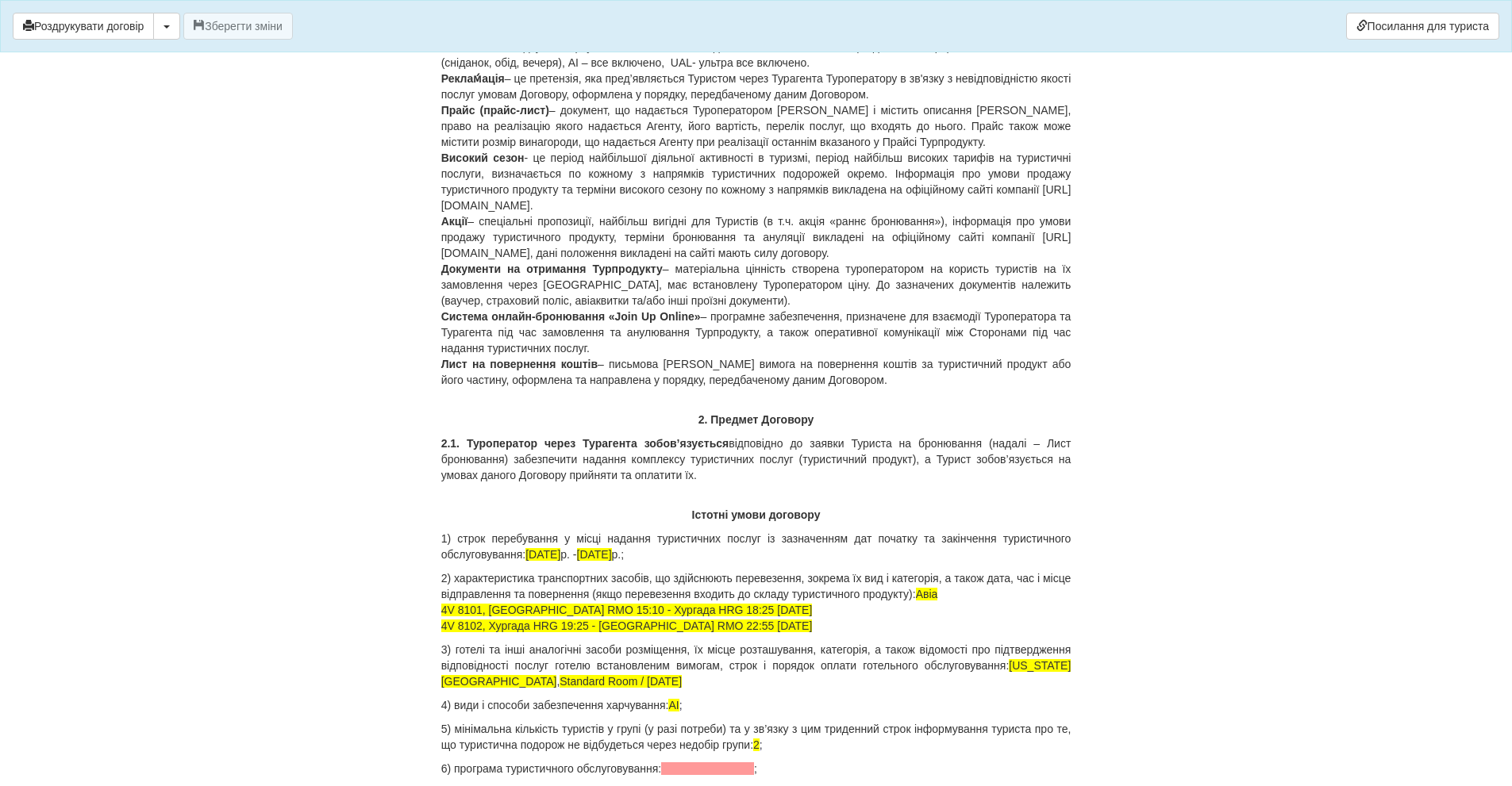
click at [102, 20] on button "Роздрукувати договір" at bounding box center [84, 26] width 141 height 27
click at [107, 32] on button "Роздрукувати договір" at bounding box center [84, 26] width 141 height 27
click at [93, 25] on button "Роздрукувати договір" at bounding box center [84, 26] width 141 height 27
click at [90, 34] on button "Роздрукувати договір" at bounding box center [84, 26] width 141 height 27
drag, startPoint x: 71, startPoint y: 31, endPoint x: 1156, endPoint y: 655, distance: 1251.6
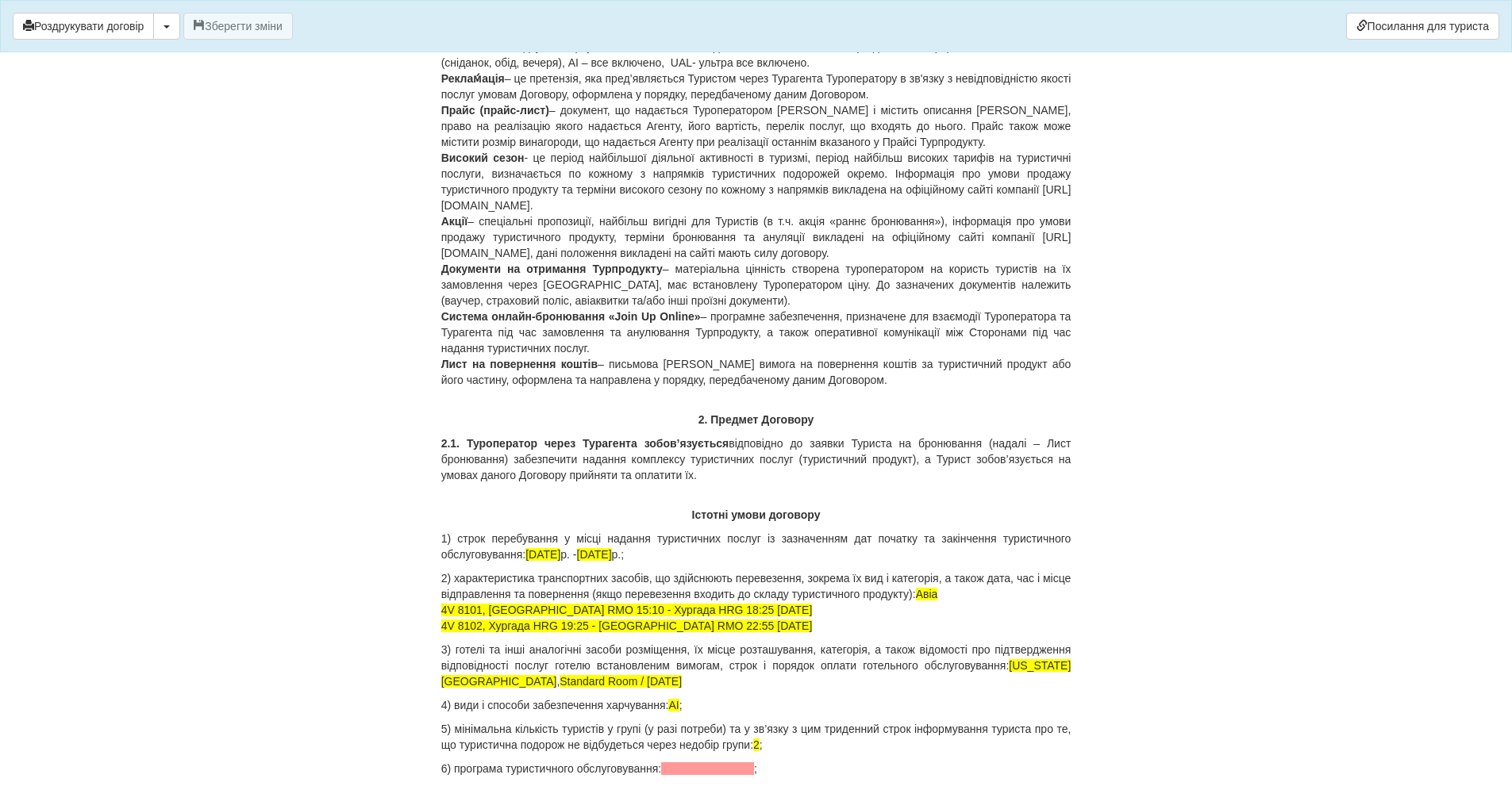
click at [76, 31] on button "Роздрукувати договір" at bounding box center [84, 26] width 141 height 27
click at [133, 30] on button "Роздрукувати договір" at bounding box center [84, 26] width 141 height 27
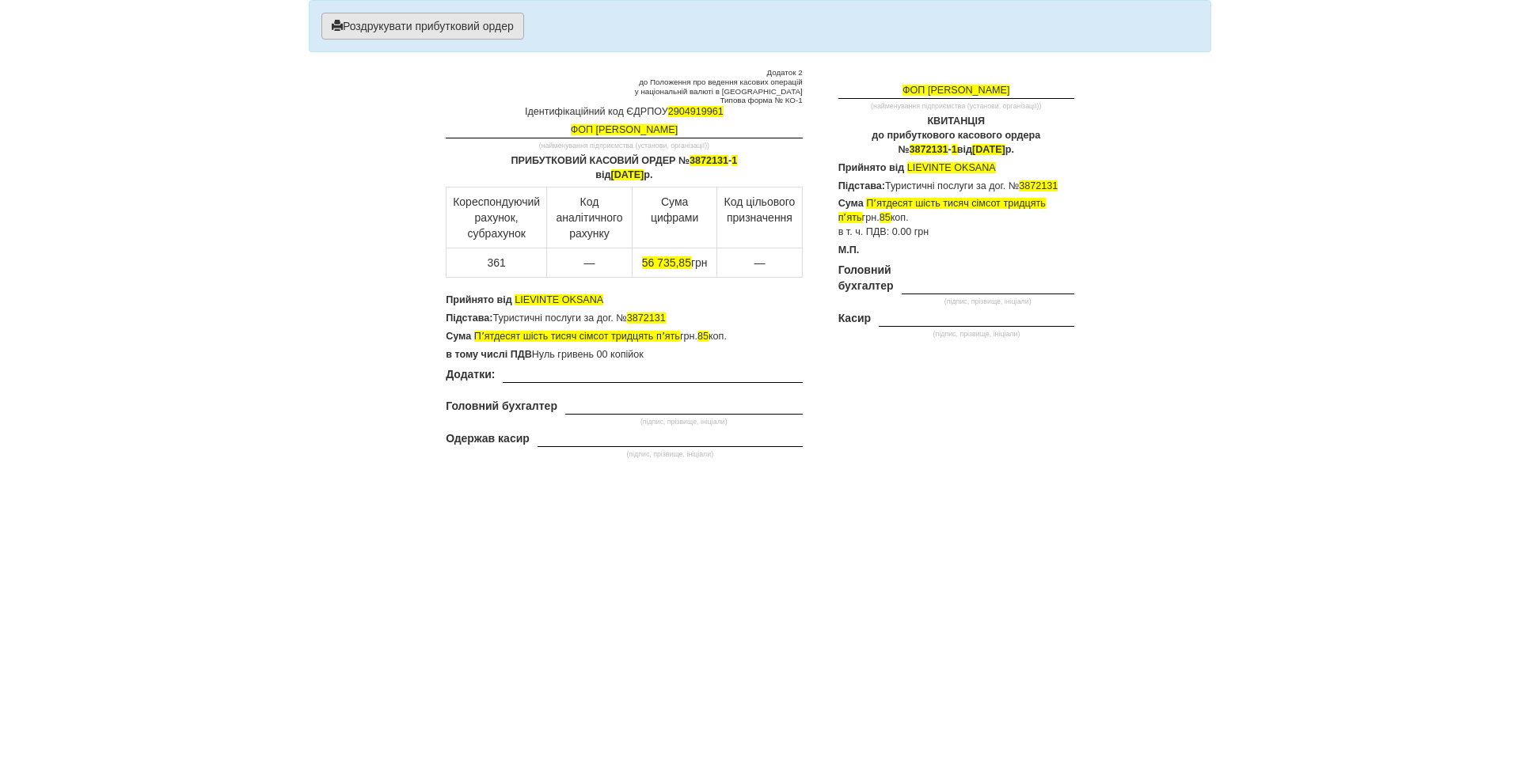
click at [401, 25] on button "Роздрукувати прибутковий ордер" at bounding box center [423, 26] width 203 height 27
